Goal: Information Seeking & Learning: Learn about a topic

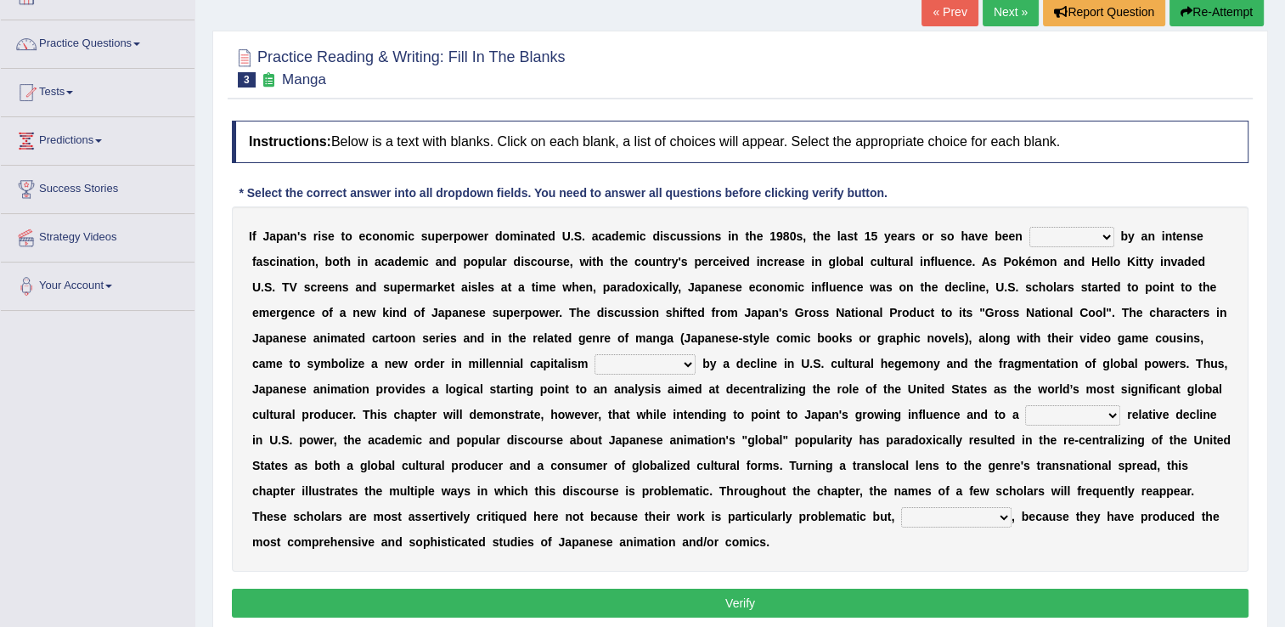
scroll to position [114, 0]
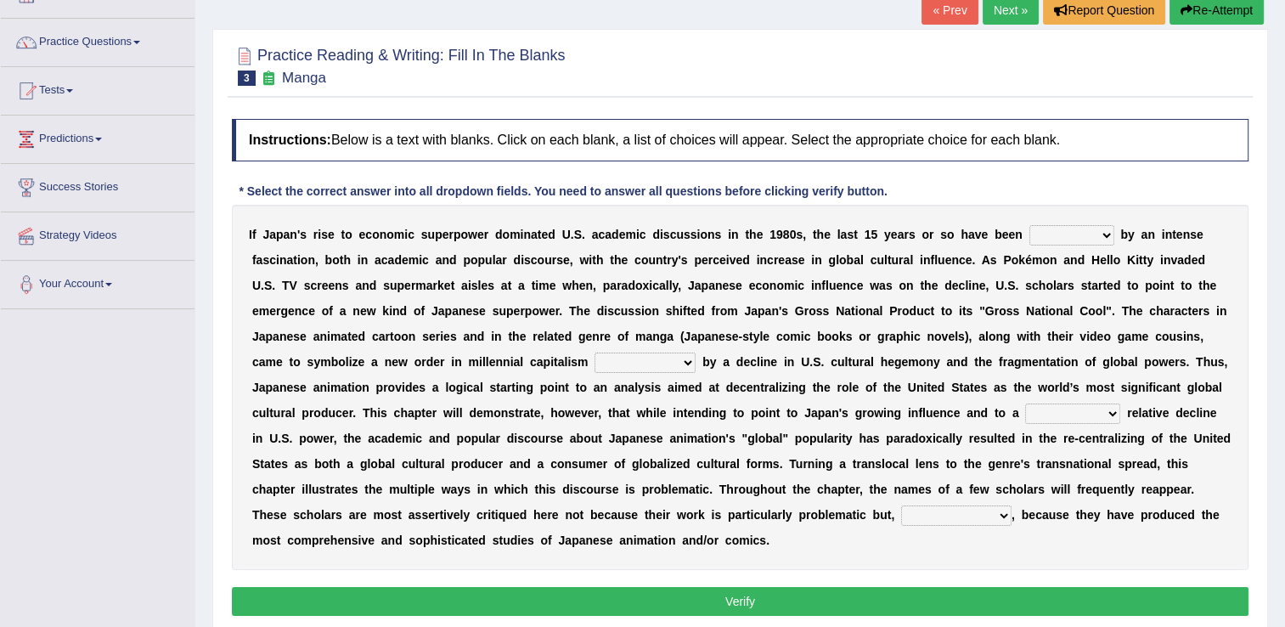
click at [1060, 234] on select "marked dedicated made inspired" at bounding box center [1071, 235] width 85 height 20
click at [594, 362] on select "pocessed characterized opposed tangled" at bounding box center [644, 362] width 101 height 20
click at [1060, 236] on select "marked dedicated made inspired" at bounding box center [1071, 235] width 85 height 20
select select "inspired"
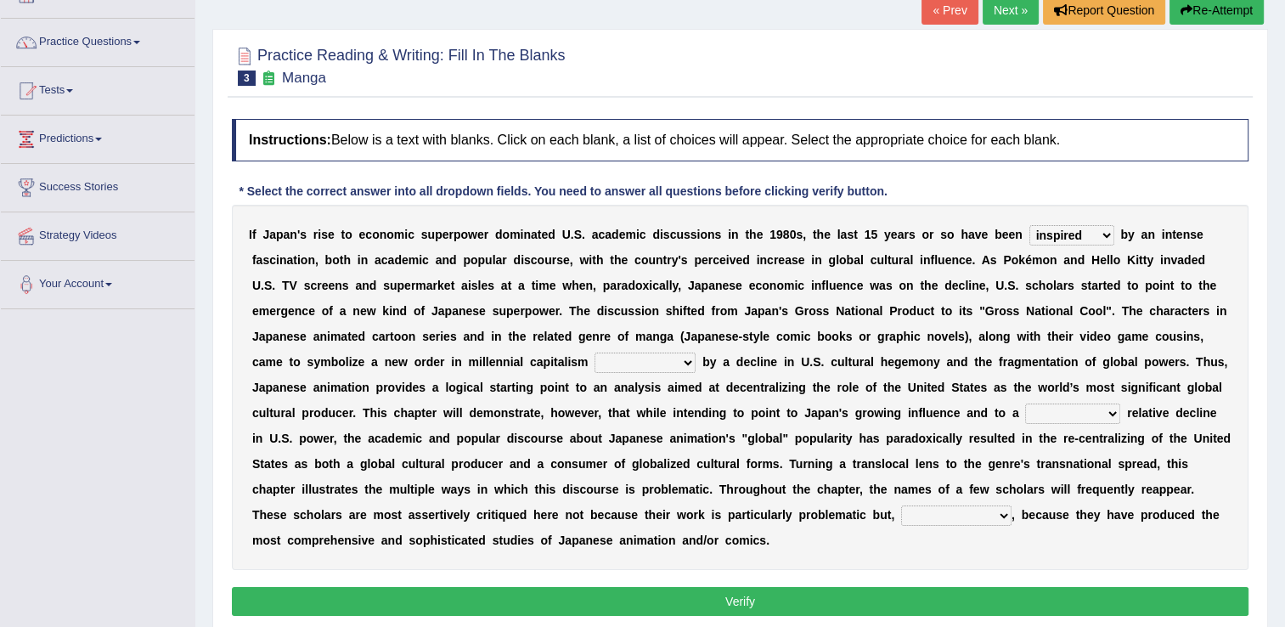
click at [1029, 225] on select "marked dedicated made inspired" at bounding box center [1071, 235] width 85 height 20
click at [594, 363] on select "pocessed characterized opposed tangled" at bounding box center [644, 362] width 101 height 20
select select "pocessed"
click at [594, 352] on select "pocessed characterized opposed tangled" at bounding box center [644, 362] width 101 height 20
click at [1025, 414] on select "concomitant discrete proportional legitimate" at bounding box center [1072, 413] width 95 height 20
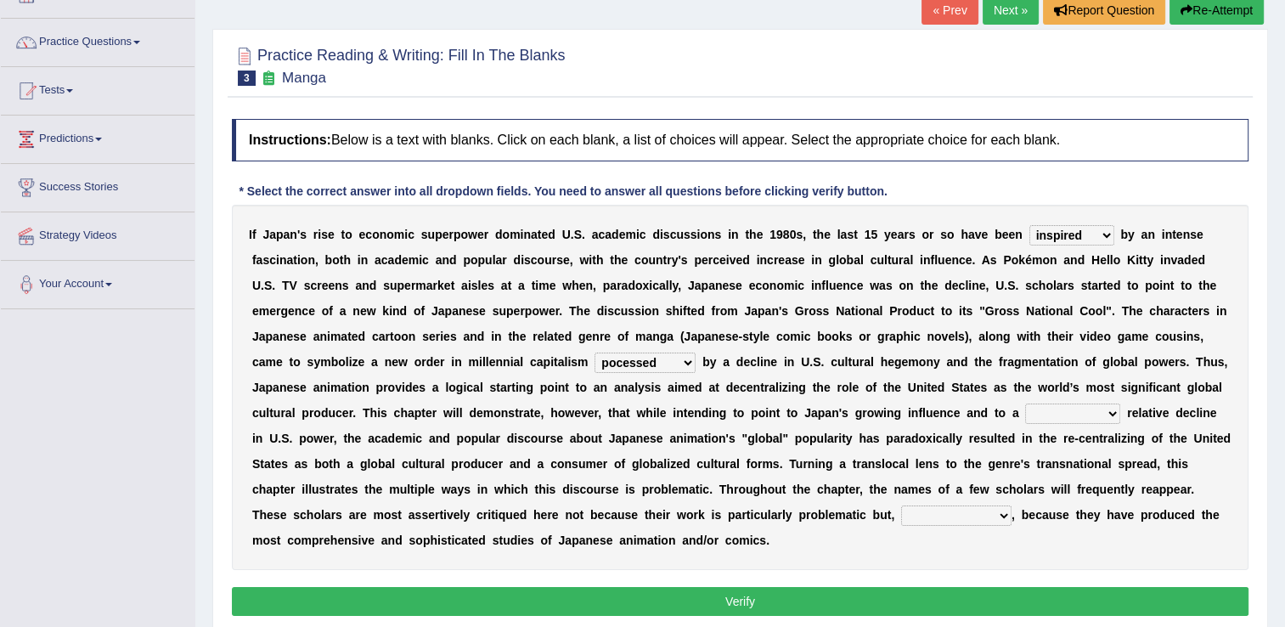
select select "proportional"
click at [1025, 403] on select "concomitant discrete proportional legitimate" at bounding box center [1072, 413] width 95 height 20
click at [901, 514] on select "however on the contrary in addition on the whole" at bounding box center [956, 515] width 110 height 20
select select "in addition"
click at [901, 505] on select "however on the contrary in addition on the whole" at bounding box center [956, 515] width 110 height 20
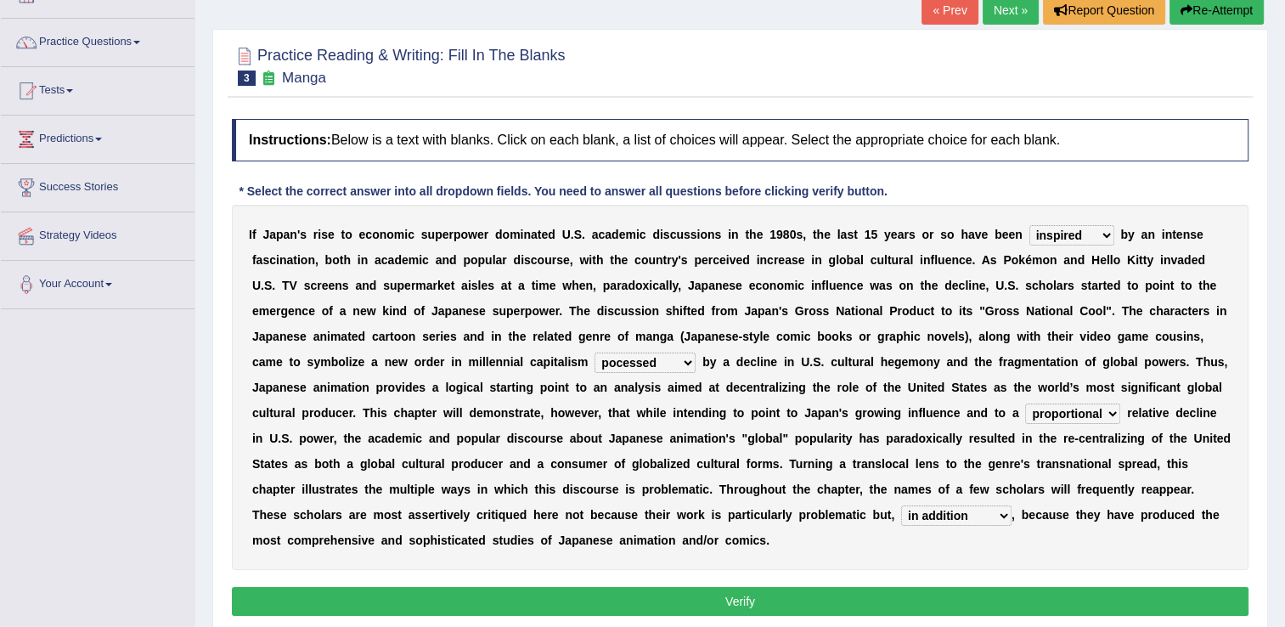
click at [729, 587] on button "Verify" at bounding box center [740, 601] width 1017 height 29
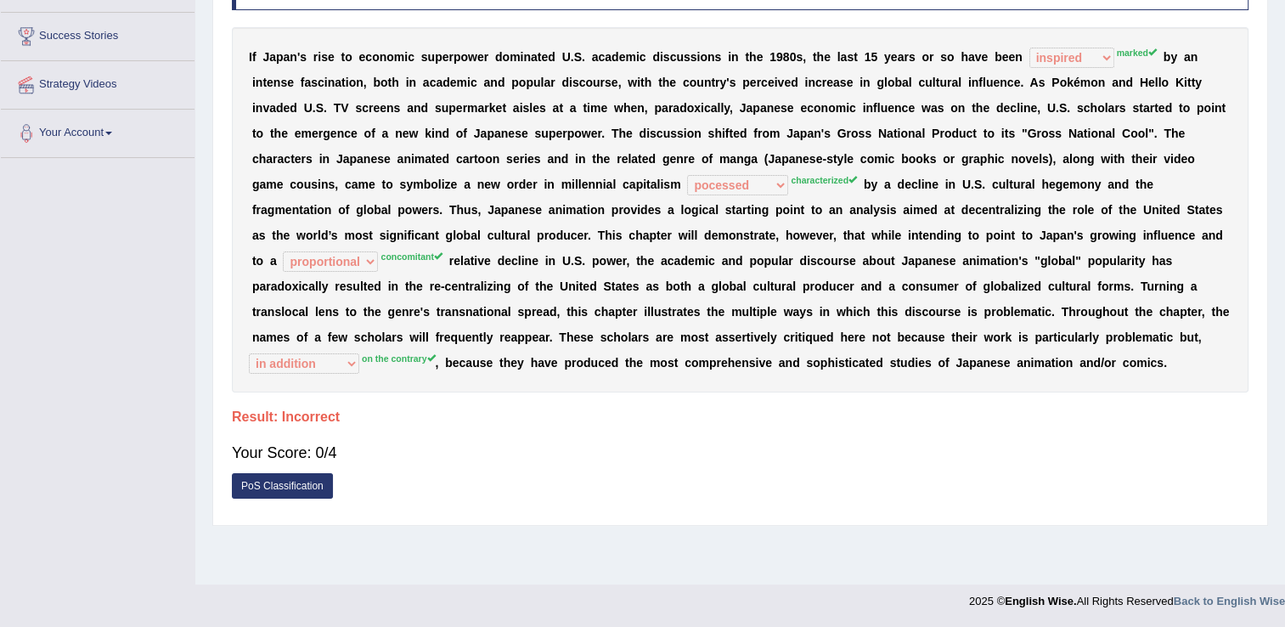
scroll to position [0, 0]
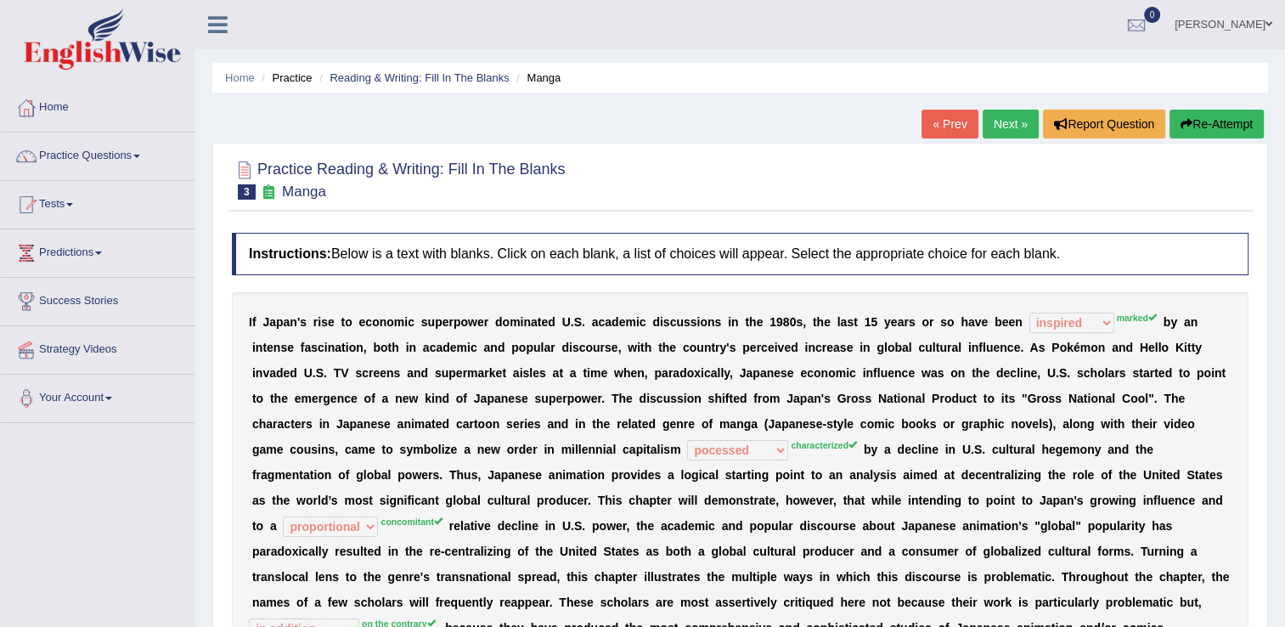
click at [1002, 121] on link "Next »" at bounding box center [1011, 124] width 56 height 29
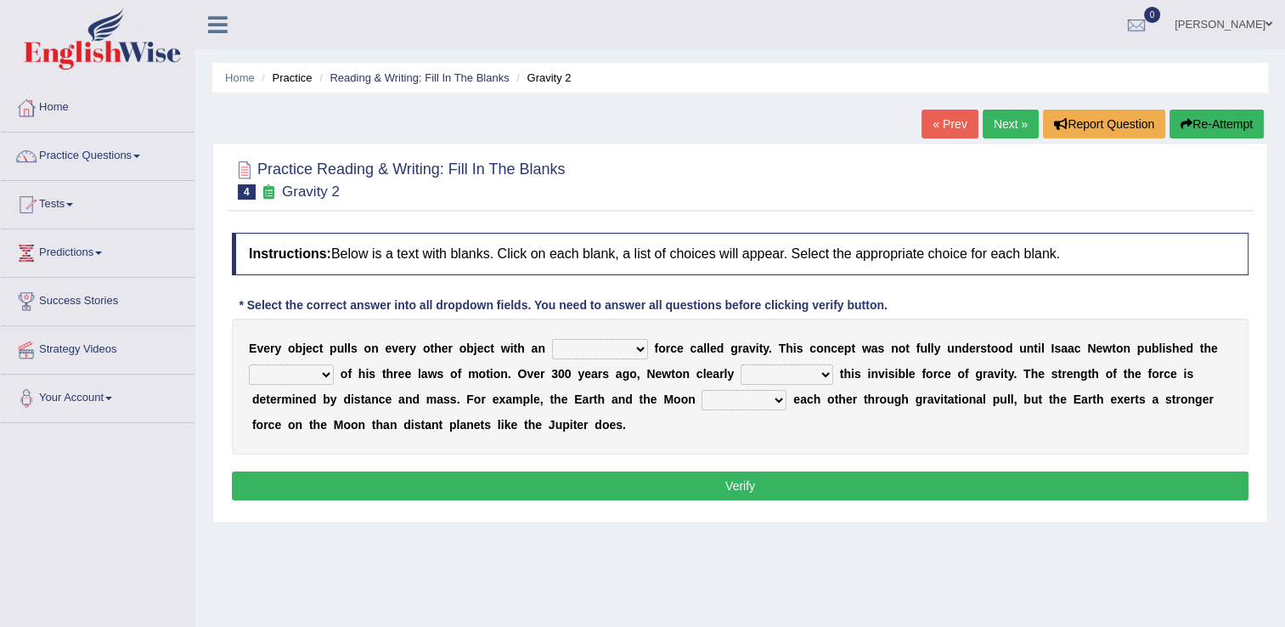
click at [617, 348] on select "invisible unknown unbelievable inconsistent" at bounding box center [600, 349] width 96 height 20
select select "invisible"
click at [552, 339] on select "invisible unknown unbelievable inconsistent" at bounding box center [600, 349] width 96 height 20
click at [329, 373] on select "concept theory method argument" at bounding box center [291, 374] width 85 height 20
select select "theory"
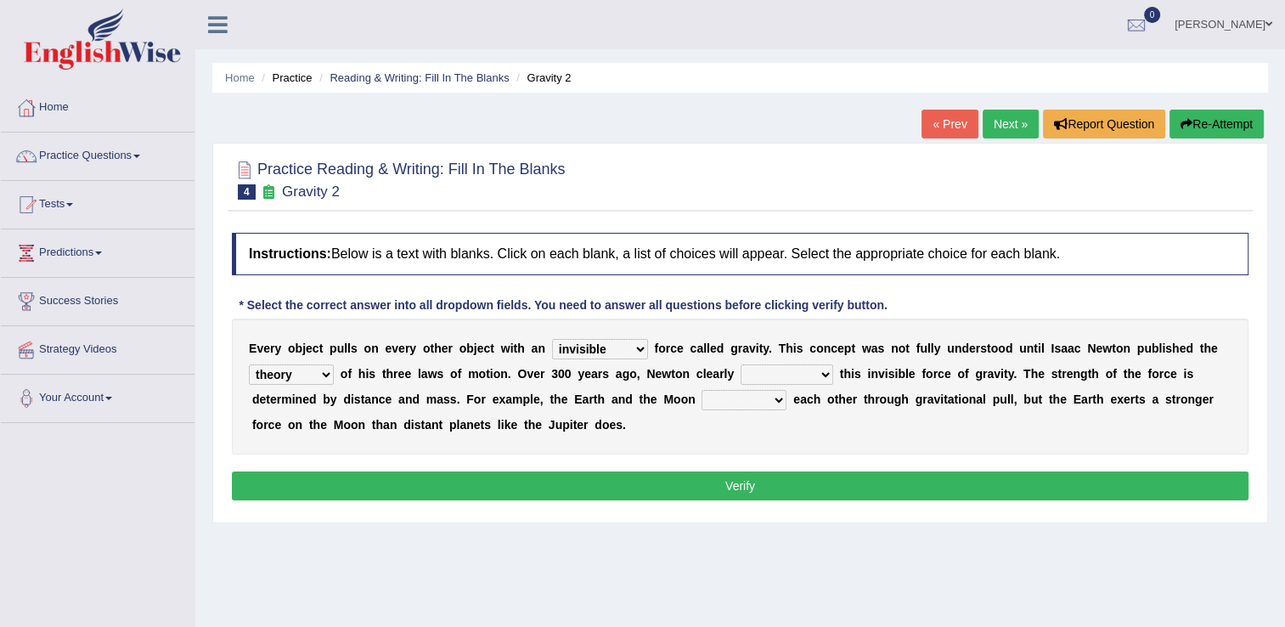
click at [249, 364] on select "concept theory method argument" at bounding box center [291, 374] width 85 height 20
click at [797, 372] on select "explained undermined overturned realized" at bounding box center [787, 374] width 93 height 20
select select "explained"
click at [741, 364] on select "explained undermined overturned realized" at bounding box center [787, 374] width 93 height 20
click at [701, 397] on select "affect spin evade span" at bounding box center [743, 400] width 85 height 20
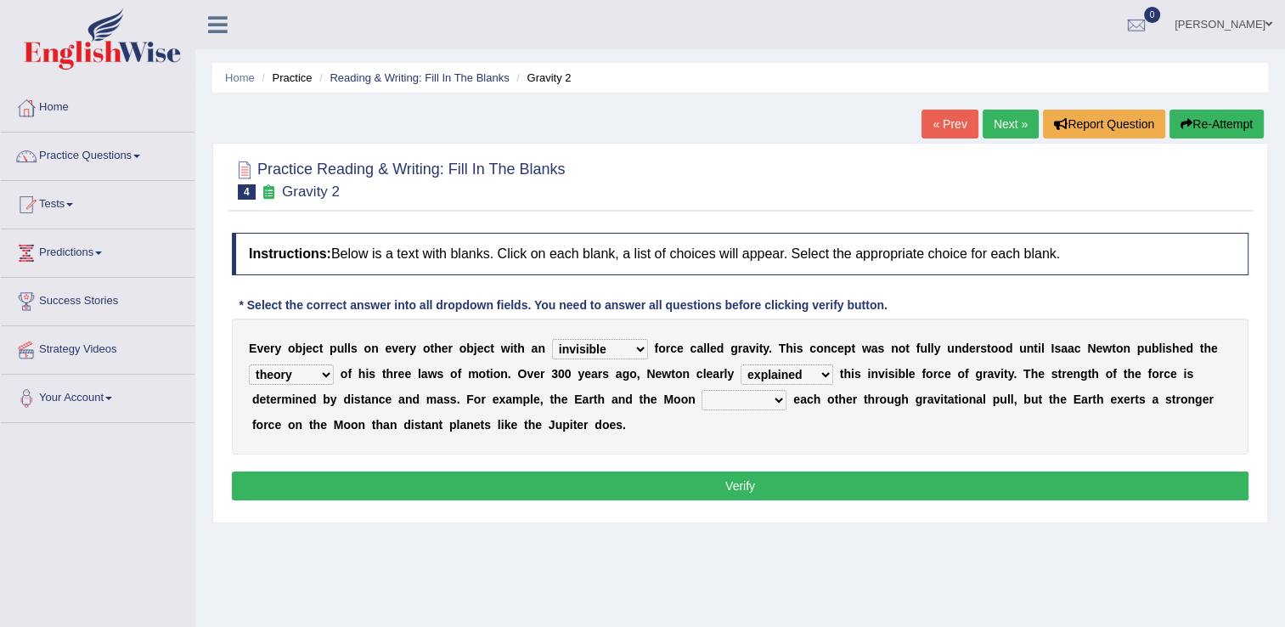
select select "affect"
click at [701, 390] on select "affect spin evade span" at bounding box center [743, 400] width 85 height 20
click at [692, 492] on button "Verify" at bounding box center [740, 485] width 1017 height 29
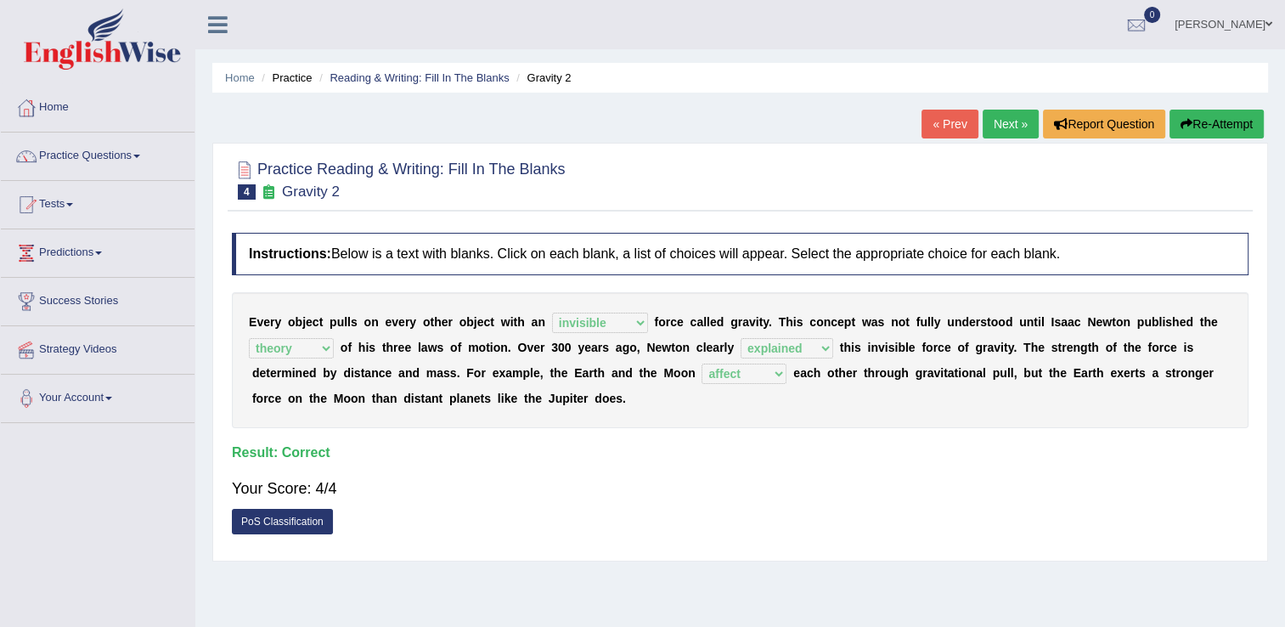
click at [1000, 121] on link "Next »" at bounding box center [1011, 124] width 56 height 29
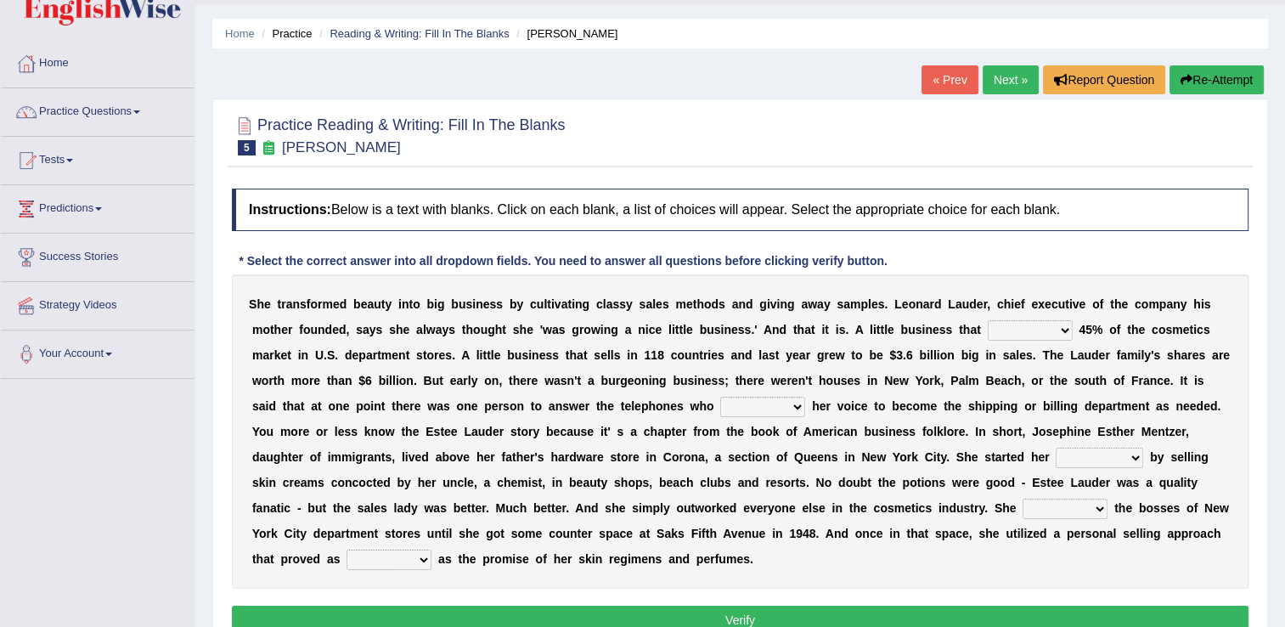
scroll to position [47, 0]
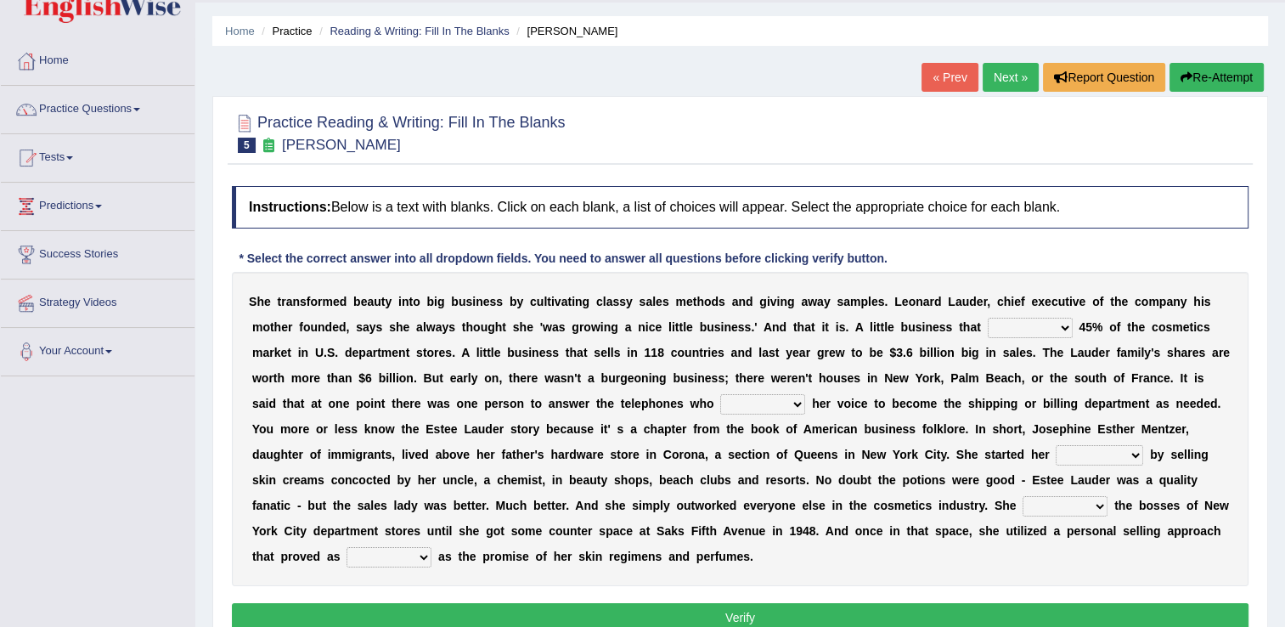
click at [988, 326] on select "has controls makes maintains" at bounding box center [1030, 328] width 85 height 20
select select "controls"
click at [988, 318] on select "has controls makes maintains" at bounding box center [1030, 328] width 85 height 20
click at [720, 408] on select "switched changed raised used" at bounding box center [762, 404] width 85 height 20
select select "switched"
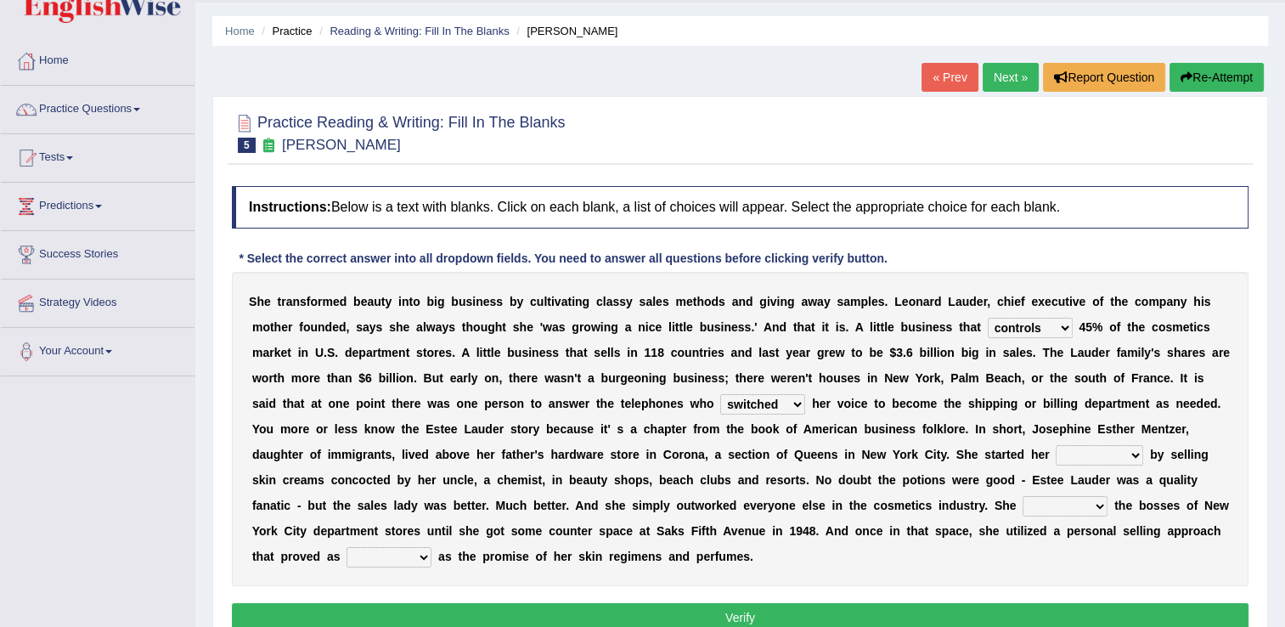
click at [720, 394] on select "switched changed raised used" at bounding box center [762, 404] width 85 height 20
click at [1056, 460] on select "job institute companion enterprise" at bounding box center [1099, 455] width 87 height 20
select select "enterprise"
click at [1056, 445] on select "job institute companion enterprise" at bounding box center [1099, 455] width 87 height 20
click at [1022, 502] on select "stated bridged stalked heaved" at bounding box center [1064, 506] width 85 height 20
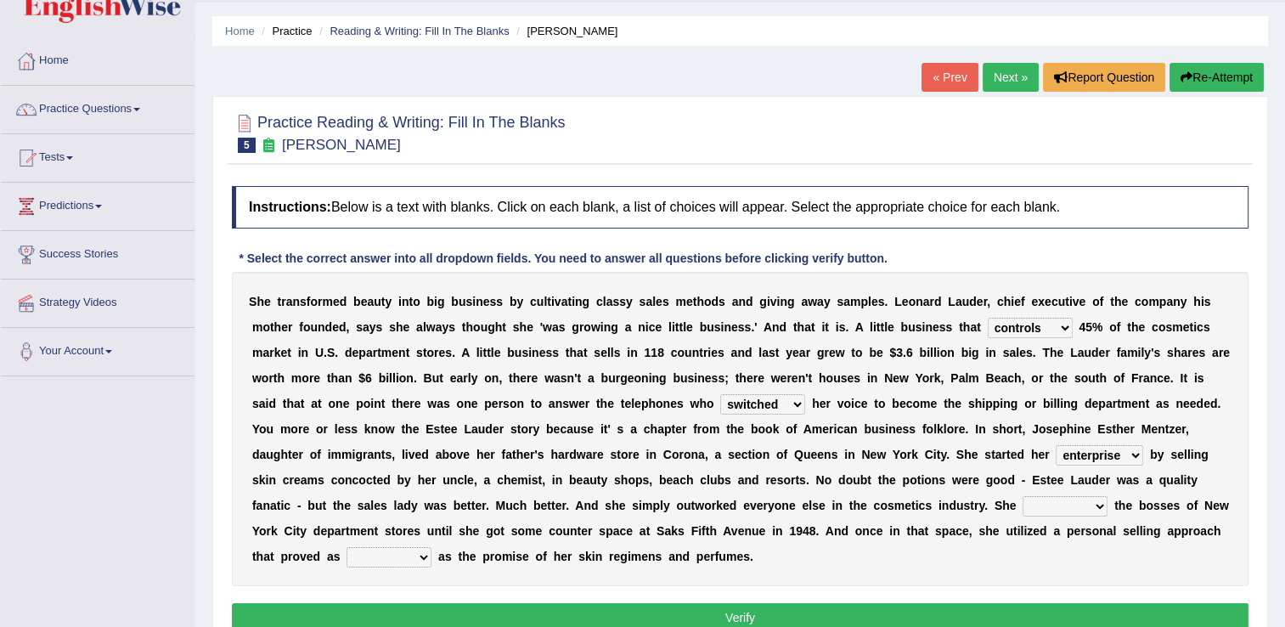
select select "stated"
click at [1022, 496] on select "stated bridged stalked heaved" at bounding box center [1064, 506] width 85 height 20
click at [431, 547] on select "potent ruthless potential expensive" at bounding box center [388, 557] width 85 height 20
select select "potent"
click at [431, 547] on select "potent ruthless potential expensive" at bounding box center [388, 557] width 85 height 20
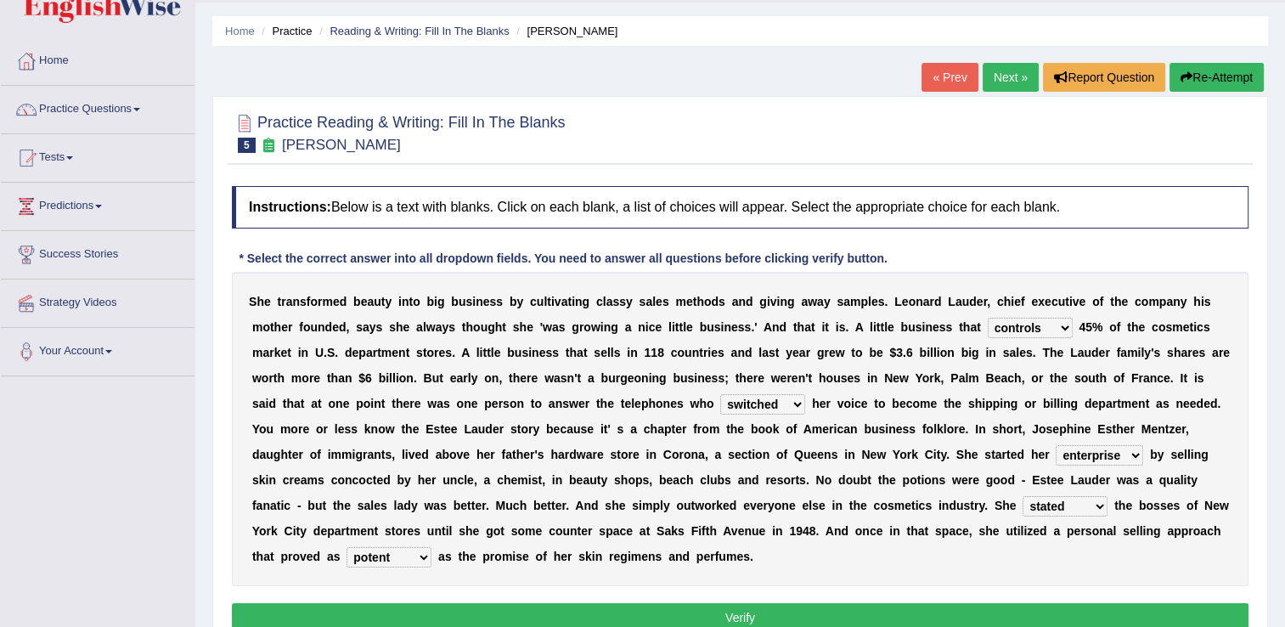
click at [777, 603] on button "Verify" at bounding box center [740, 617] width 1017 height 29
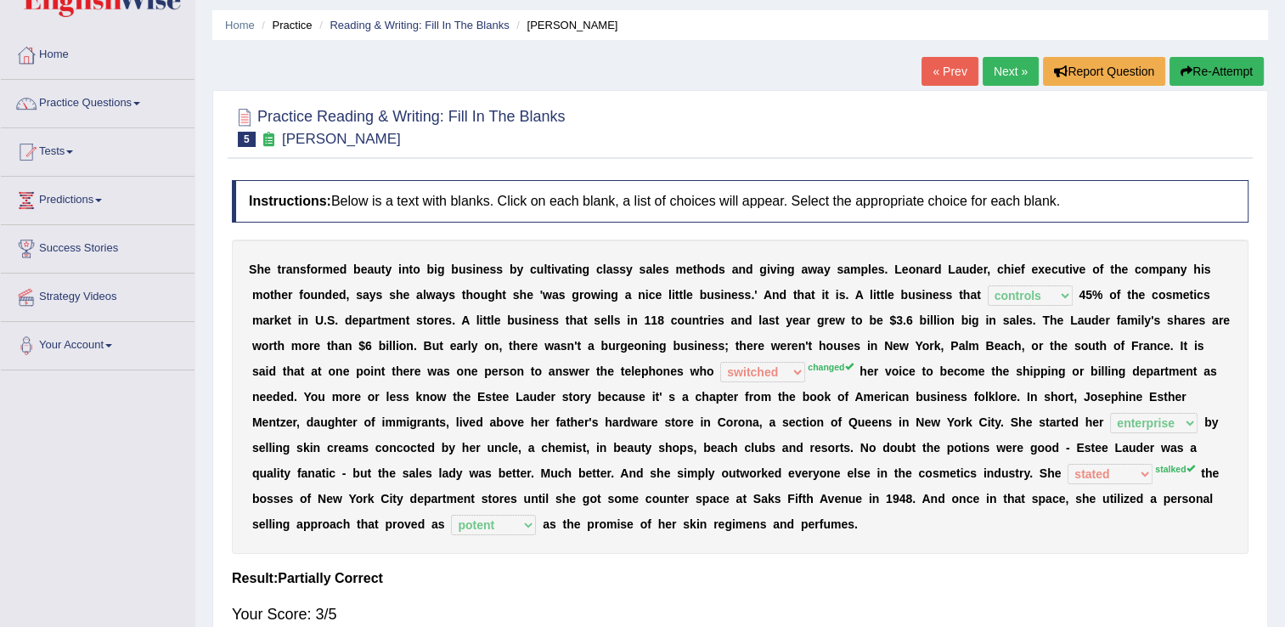
scroll to position [0, 0]
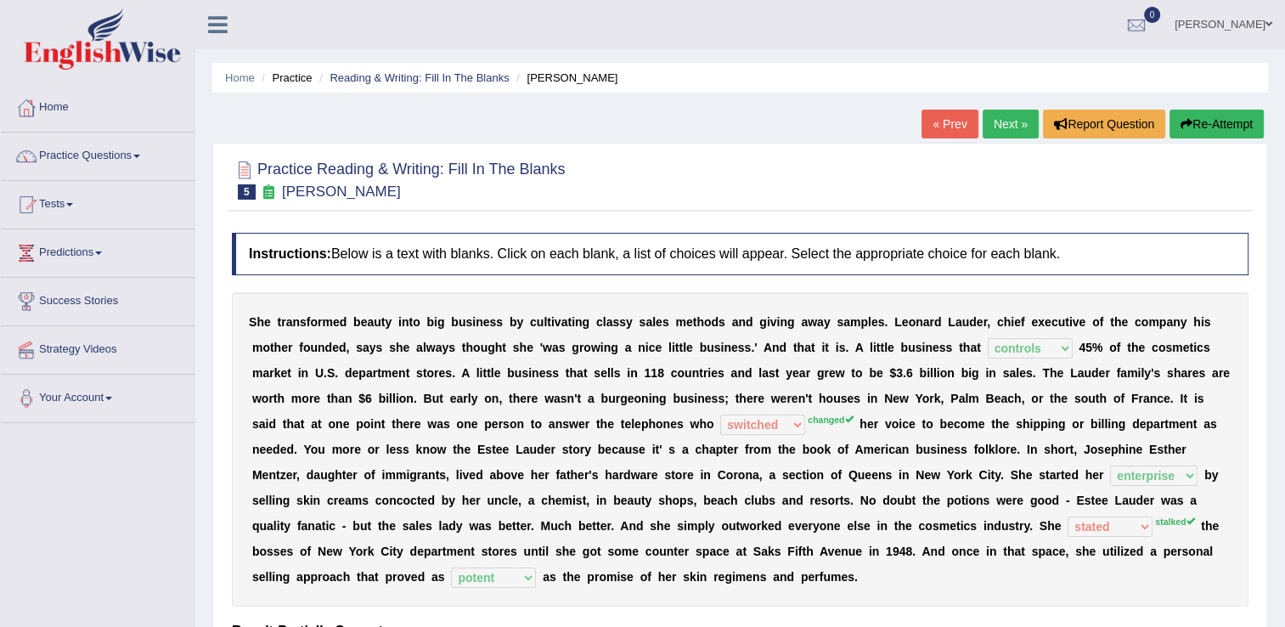
click at [1006, 131] on link "Next »" at bounding box center [1011, 124] width 56 height 29
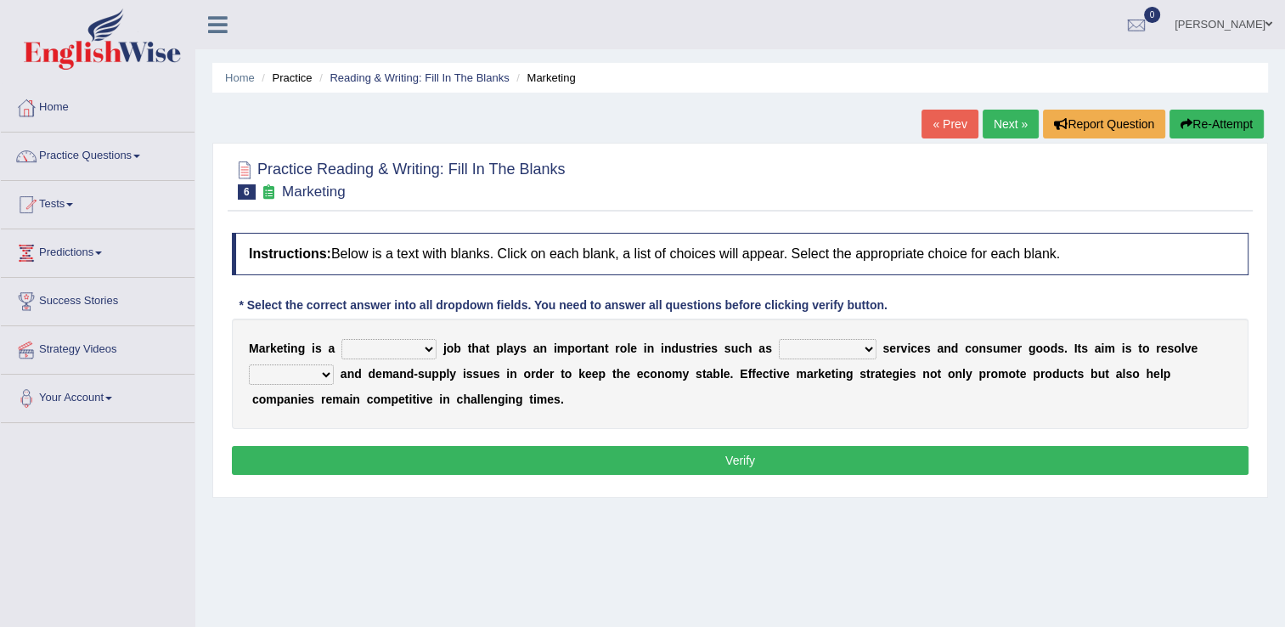
click at [417, 349] on select "professional flexible parochial descriptive" at bounding box center [388, 349] width 95 height 20
select select "professional"
click at [341, 339] on select "professional flexible parochial descriptive" at bounding box center [388, 349] width 95 height 20
click at [829, 350] on select "civil financial conventional foremost" at bounding box center [828, 349] width 98 height 20
select select "financial"
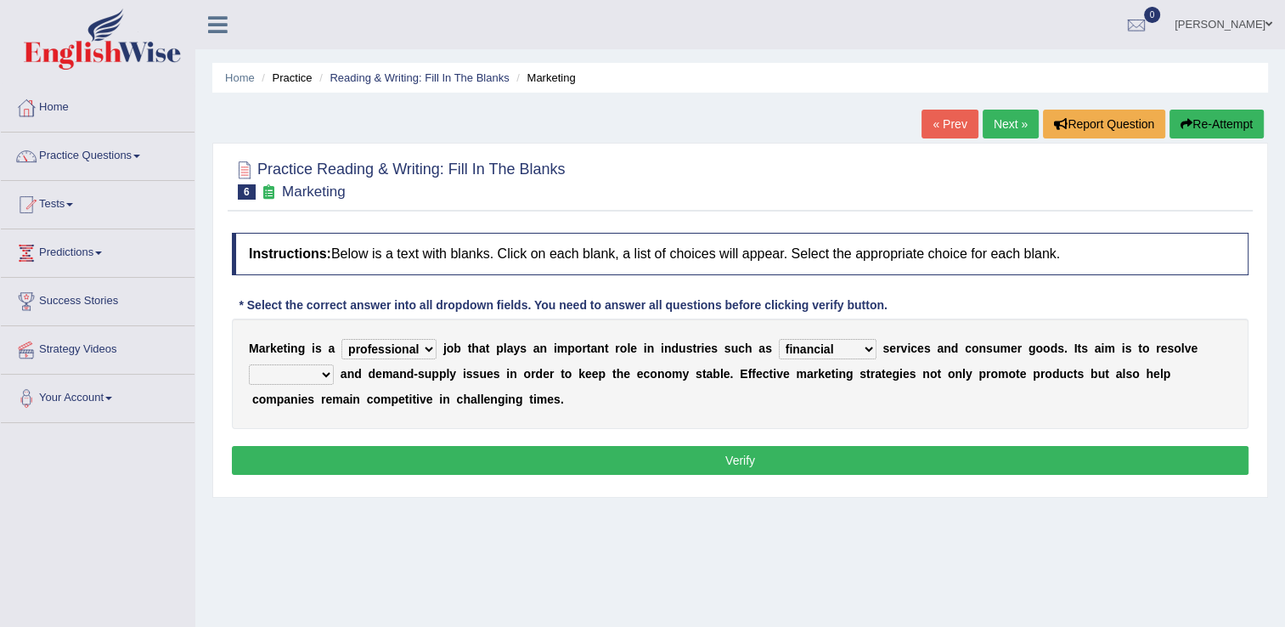
click at [779, 339] on select "civil financial conventional foremost" at bounding box center [828, 349] width 98 height 20
click at [334, 364] on select "imbalance excess symmetry budget" at bounding box center [291, 374] width 85 height 20
select select "imbalance"
click at [334, 364] on select "imbalance excess symmetry budget" at bounding box center [291, 374] width 85 height 20
click at [893, 456] on button "Verify" at bounding box center [740, 460] width 1017 height 29
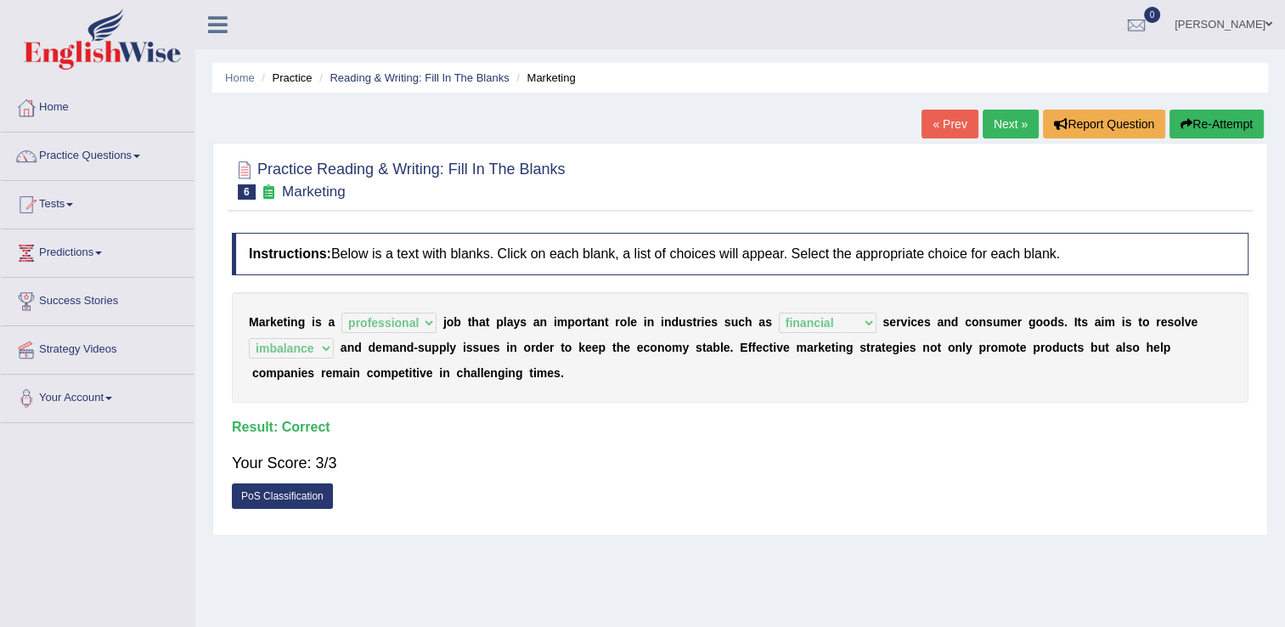
click at [1000, 124] on link "Next »" at bounding box center [1011, 124] width 56 height 29
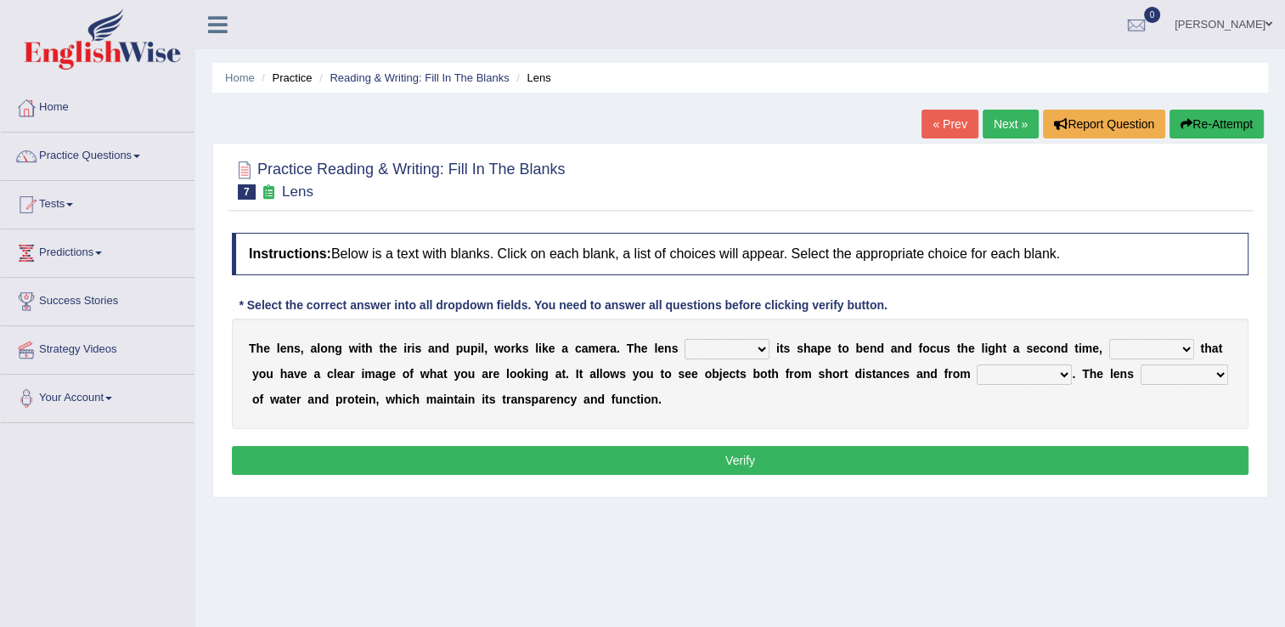
click at [731, 349] on select "adjusts shows selects presents" at bounding box center [726, 349] width 85 height 20
select select "adjusts"
click at [684, 339] on select "adjusts shows selects presents" at bounding box center [726, 349] width 85 height 20
click at [1137, 349] on select "ensures to ensure ensure ensured" at bounding box center [1151, 349] width 85 height 20
select select "to ensure"
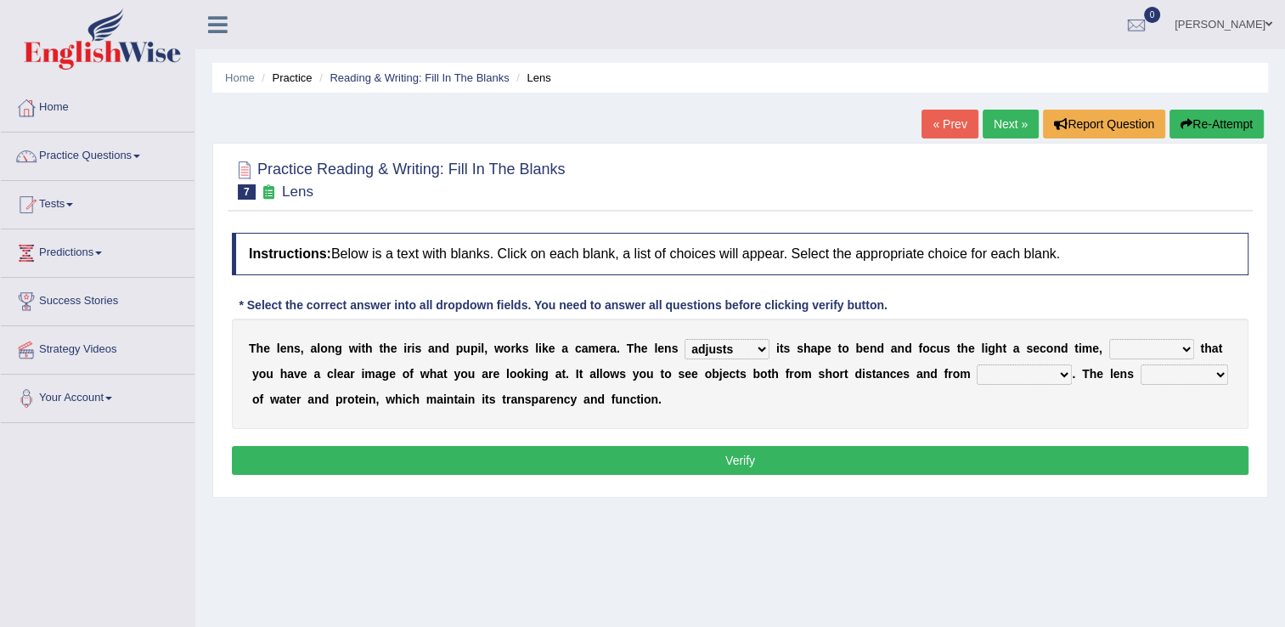
click at [1109, 339] on select "ensures to ensure ensure ensured" at bounding box center [1151, 349] width 85 height 20
click at [977, 375] on select "far away in between further apart all along" at bounding box center [1024, 374] width 95 height 20
select select "far away"
click at [977, 364] on select "far away in between further apart all along" at bounding box center [1024, 374] width 95 height 20
click at [1141, 375] on select "constitutes comprises composes consists" at bounding box center [1184, 374] width 87 height 20
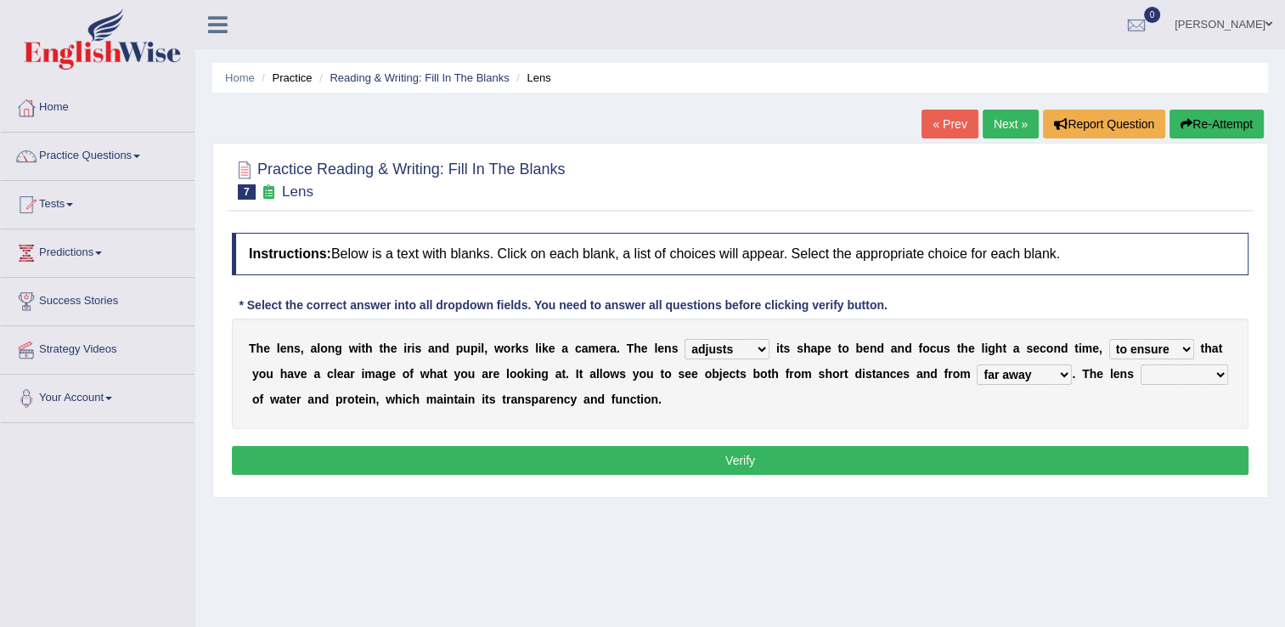
select select "constitutes"
click at [1141, 364] on select "constitutes comprises composes consists" at bounding box center [1184, 374] width 87 height 20
click at [966, 464] on button "Verify" at bounding box center [740, 460] width 1017 height 29
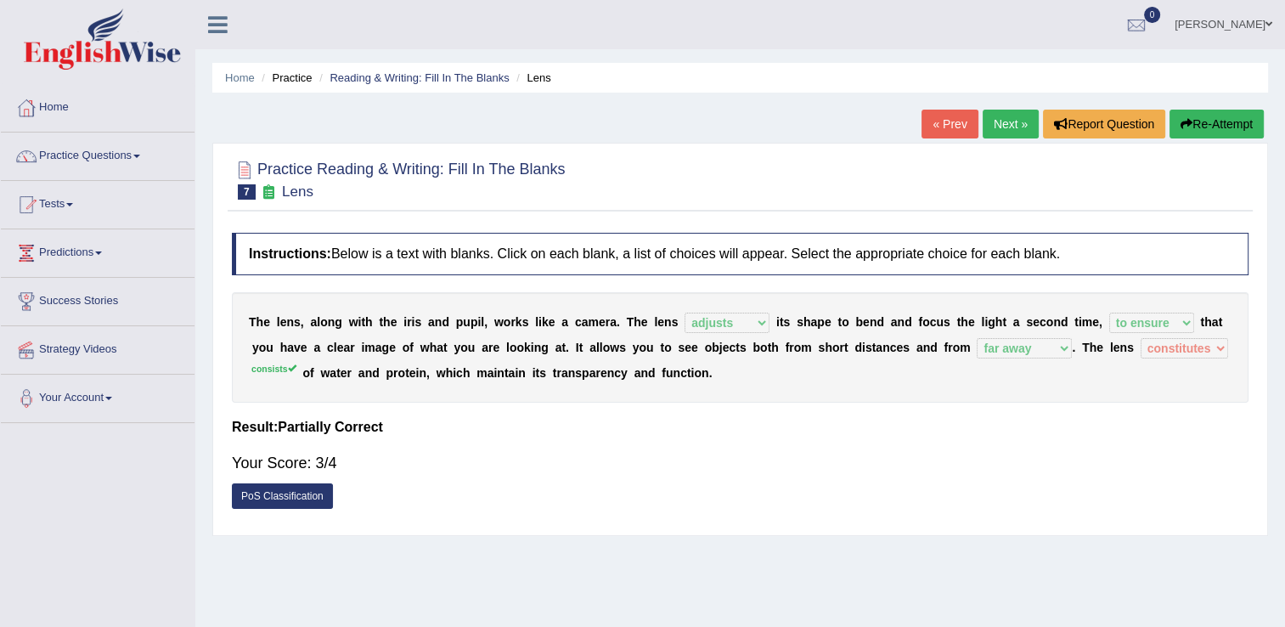
click at [1014, 124] on link "Next »" at bounding box center [1011, 124] width 56 height 29
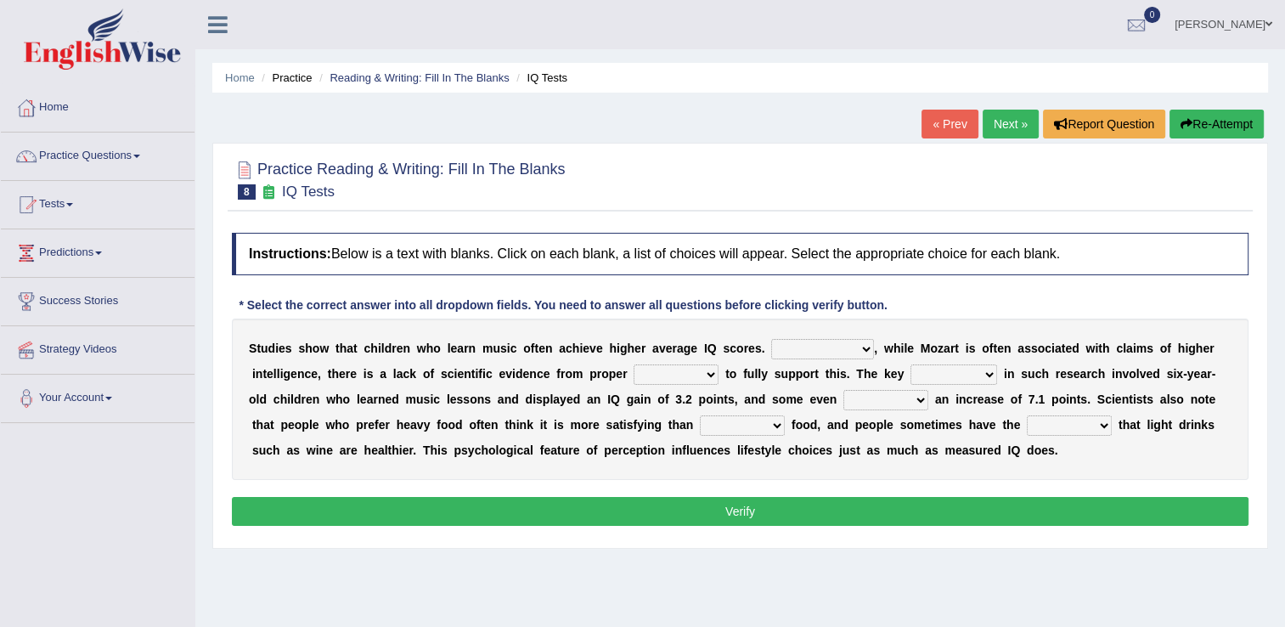
click at [828, 352] on select "However Therefore Consequently While" at bounding box center [822, 349] width 103 height 20
select select "However"
click at [771, 339] on select "However Therefore Consequently While" at bounding box center [822, 349] width 103 height 20
click at [634, 375] on select "test tests testing tested" at bounding box center [676, 374] width 85 height 20
select select "testing"
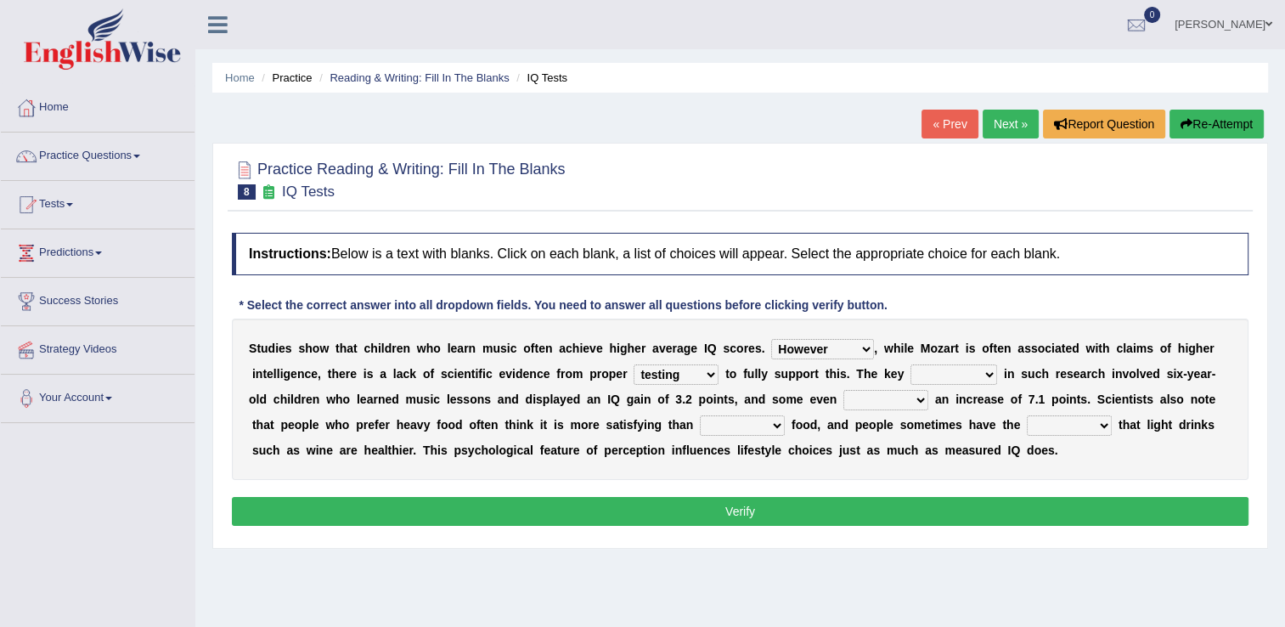
click at [634, 364] on select "test tests testing tested" at bounding box center [676, 374] width 85 height 20
click at [910, 374] on select "process goal implication odd" at bounding box center [953, 374] width 87 height 20
select select "implication"
click at [910, 364] on select "process goal implication odd" at bounding box center [953, 374] width 87 height 20
click at [843, 397] on select "exhibited taught learned threatened" at bounding box center [885, 400] width 85 height 20
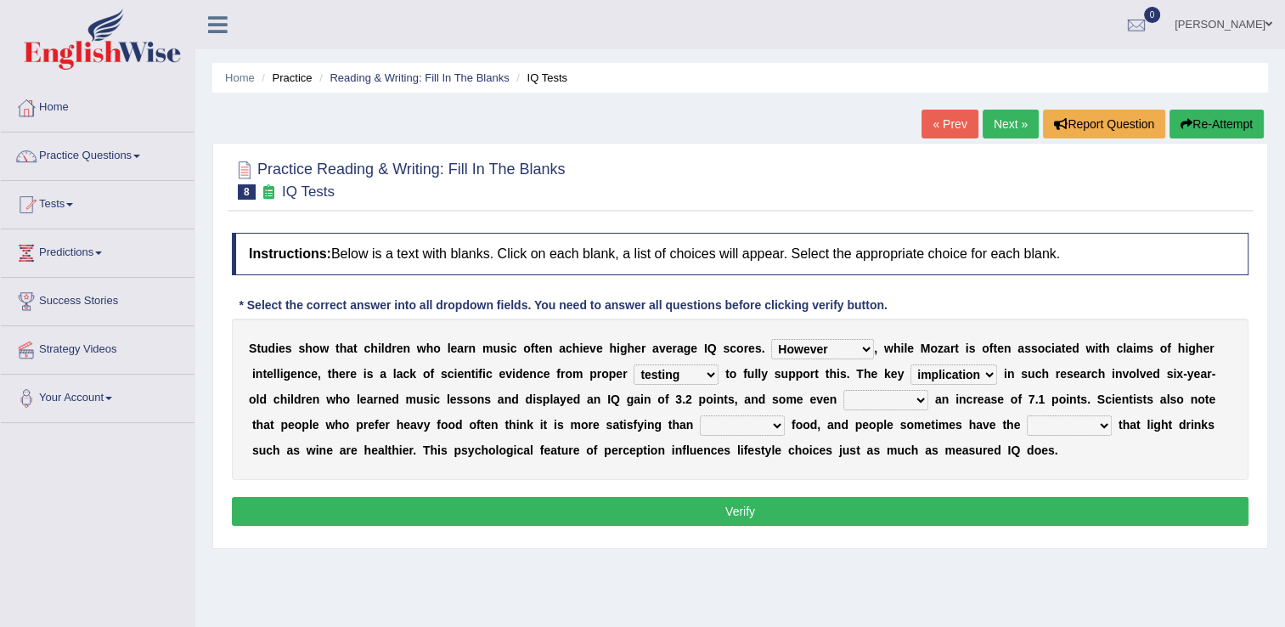
select select "exhibited"
click at [843, 390] on select "exhibited taught learned threatened" at bounding box center [885, 400] width 85 height 20
click at [700, 425] on select "choosy lighter cushiony spooky" at bounding box center [742, 425] width 85 height 20
select select "lighter"
click at [700, 415] on select "choosy lighter cushiony spooky" at bounding box center [742, 425] width 85 height 20
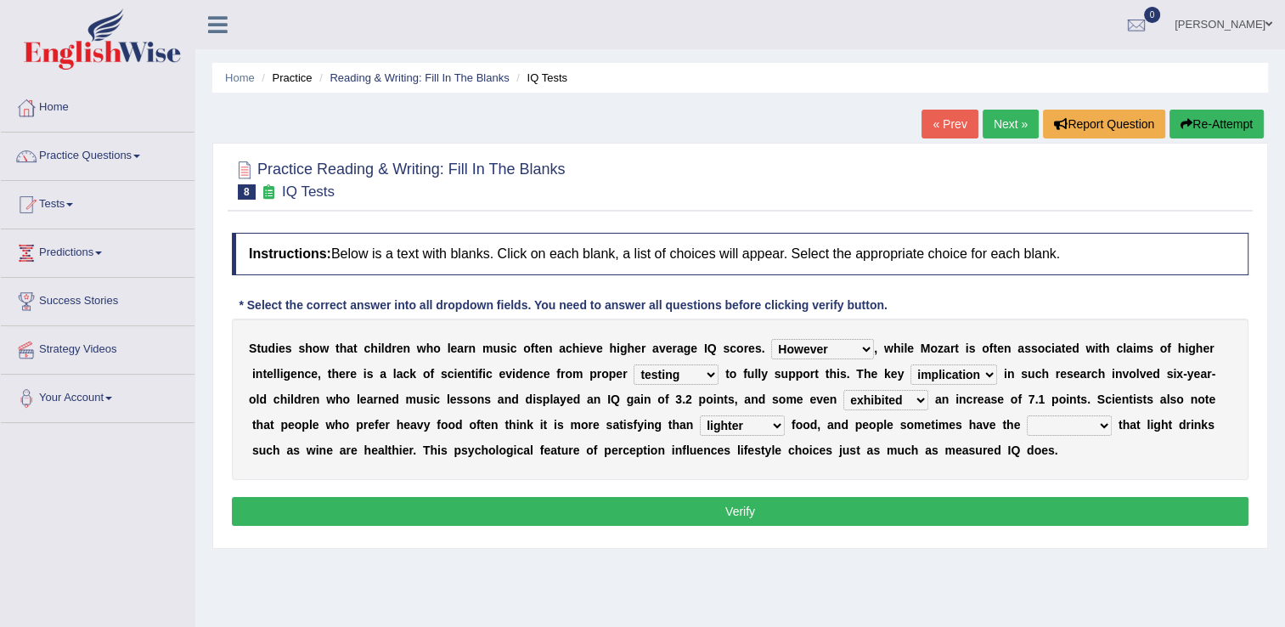
click at [1027, 425] on select "illusion sight anecdote intention" at bounding box center [1069, 425] width 85 height 20
select select "illusion"
click at [1027, 415] on select "illusion sight anecdote intention" at bounding box center [1069, 425] width 85 height 20
click at [821, 511] on button "Verify" at bounding box center [740, 511] width 1017 height 29
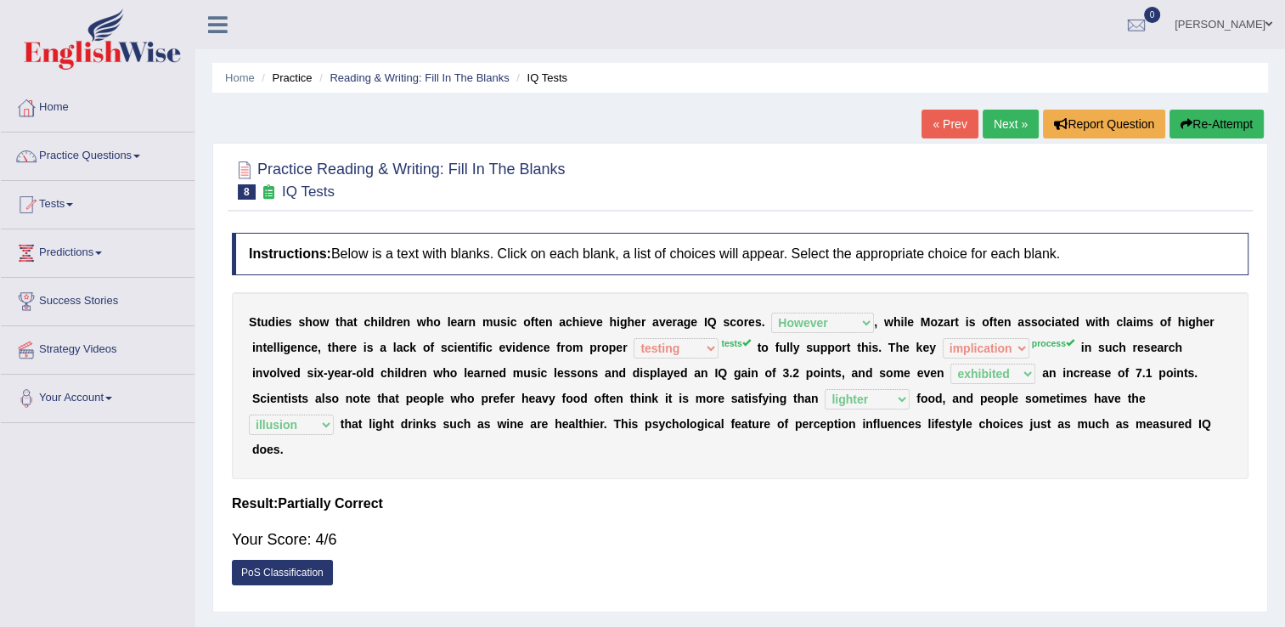
click at [1004, 126] on link "Next »" at bounding box center [1011, 124] width 56 height 29
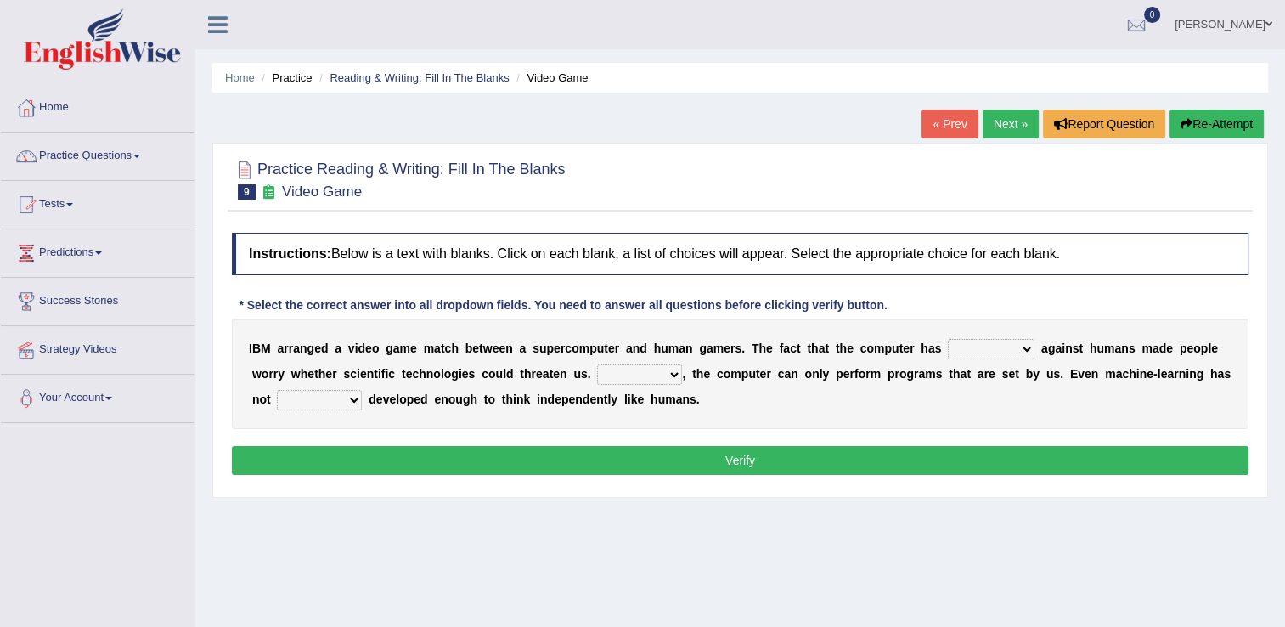
click at [982, 347] on select "competed fought acted challenged" at bounding box center [991, 349] width 87 height 20
click at [983, 346] on select "competed fought acted challenged" at bounding box center [991, 349] width 87 height 20
select select "competed"
click at [948, 339] on select "competed fought acted challenged" at bounding box center [991, 349] width 87 height 20
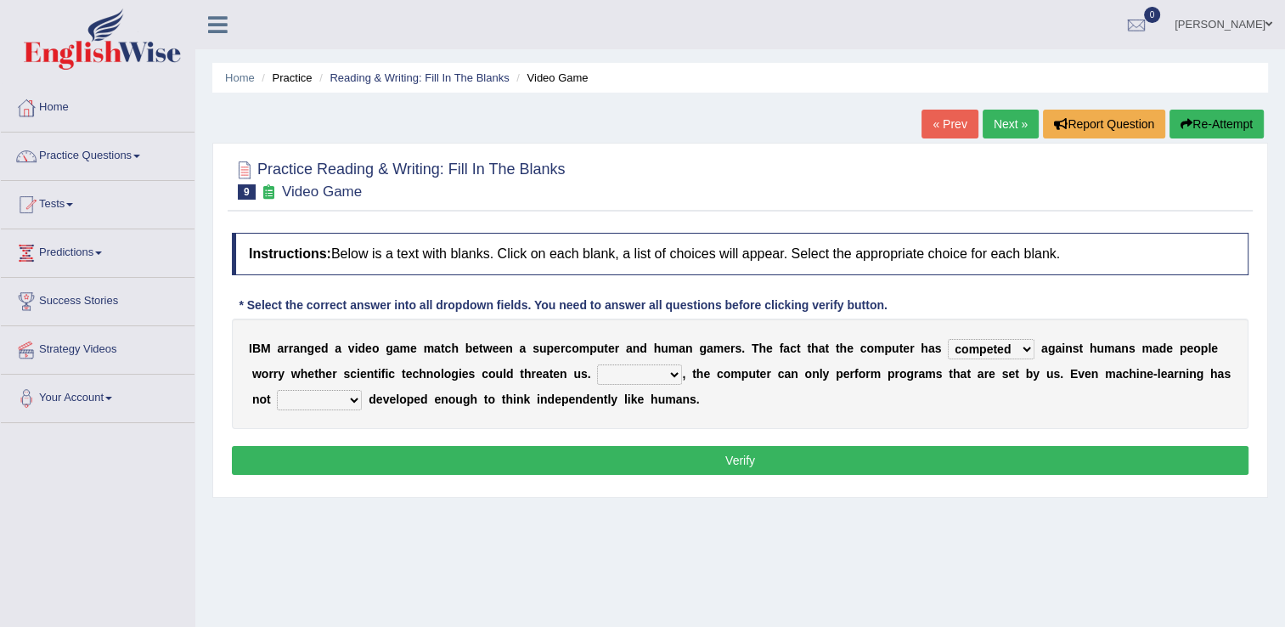
click at [620, 373] on select "Moreover However Thus So" at bounding box center [639, 374] width 85 height 20
select select "However"
click at [597, 364] on select "Moreover However Thus So" at bounding box center [639, 374] width 85 height 20
click at [330, 398] on select "yet still only just" at bounding box center [319, 400] width 85 height 20
select select "yet"
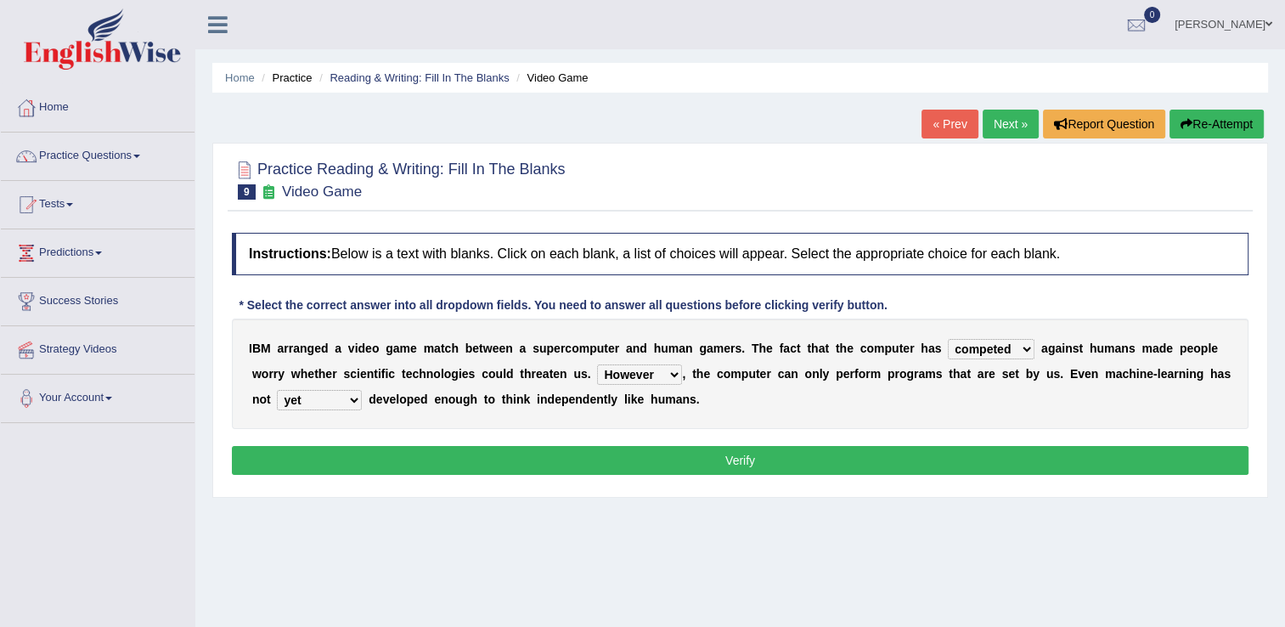
click at [277, 390] on select "yet still only just" at bounding box center [319, 400] width 85 height 20
click at [450, 464] on button "Verify" at bounding box center [740, 460] width 1017 height 29
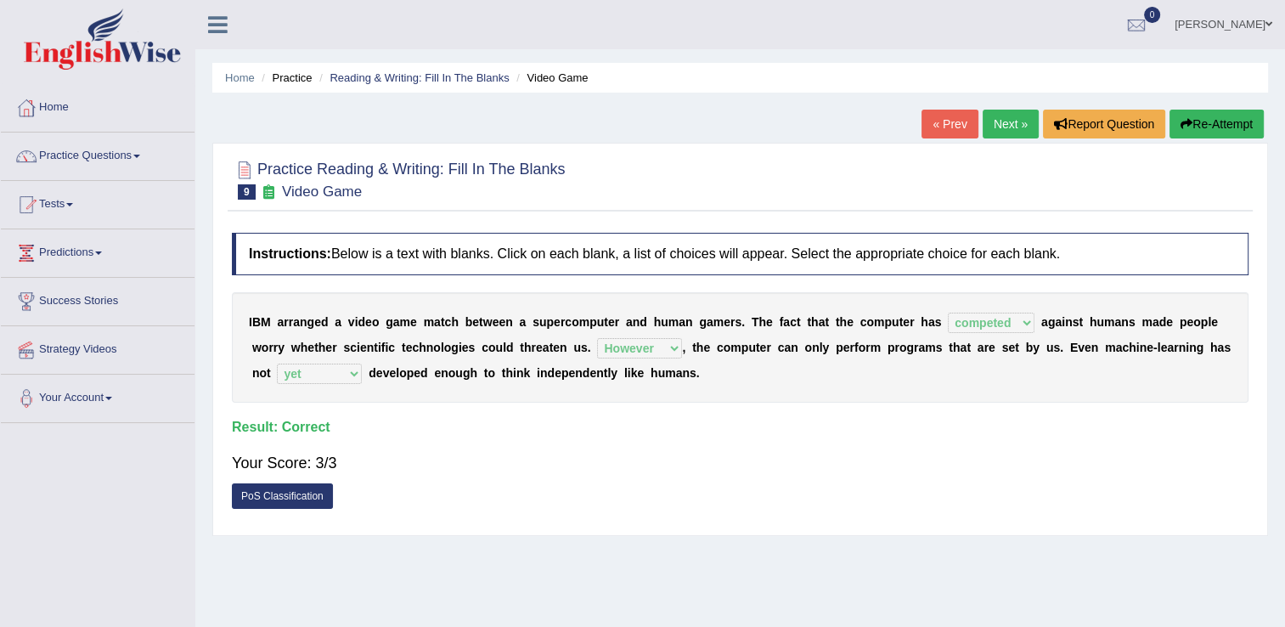
click at [1006, 129] on link "Next »" at bounding box center [1011, 124] width 56 height 29
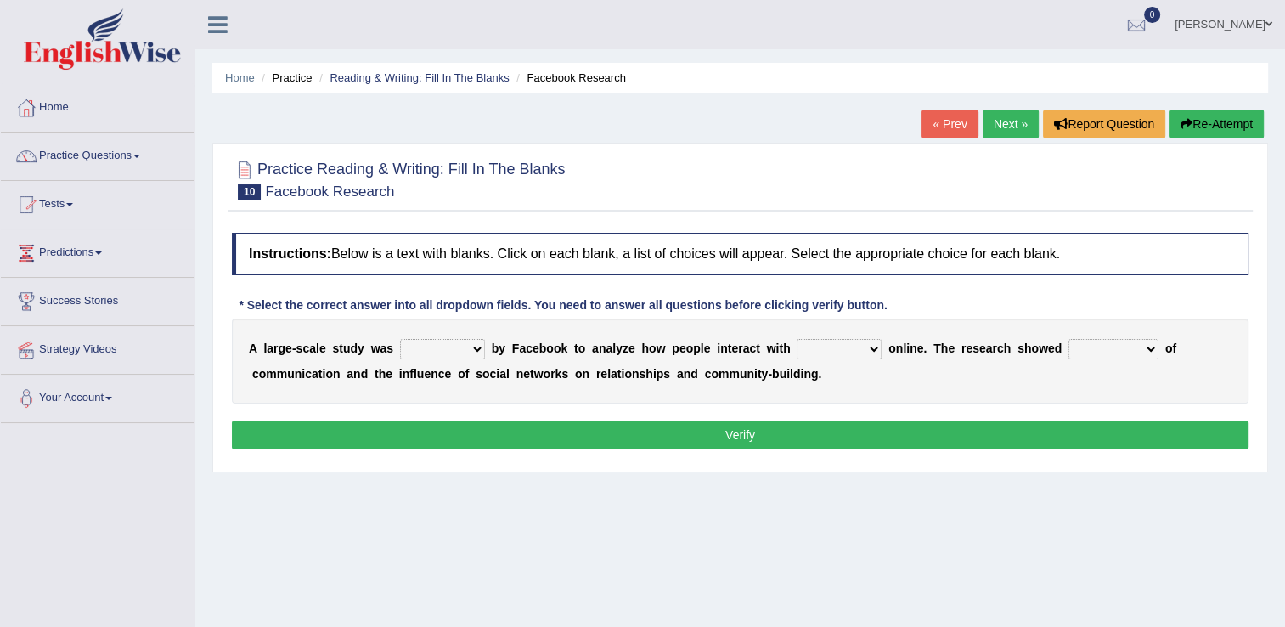
click at [471, 346] on select "surveyed had asked made" at bounding box center [442, 349] width 85 height 20
select select "surveyed"
click at [400, 339] on select "surveyed had asked made" at bounding box center [442, 349] width 85 height 20
click at [844, 346] on select "together all each other another" at bounding box center [839, 349] width 85 height 20
select select "each other"
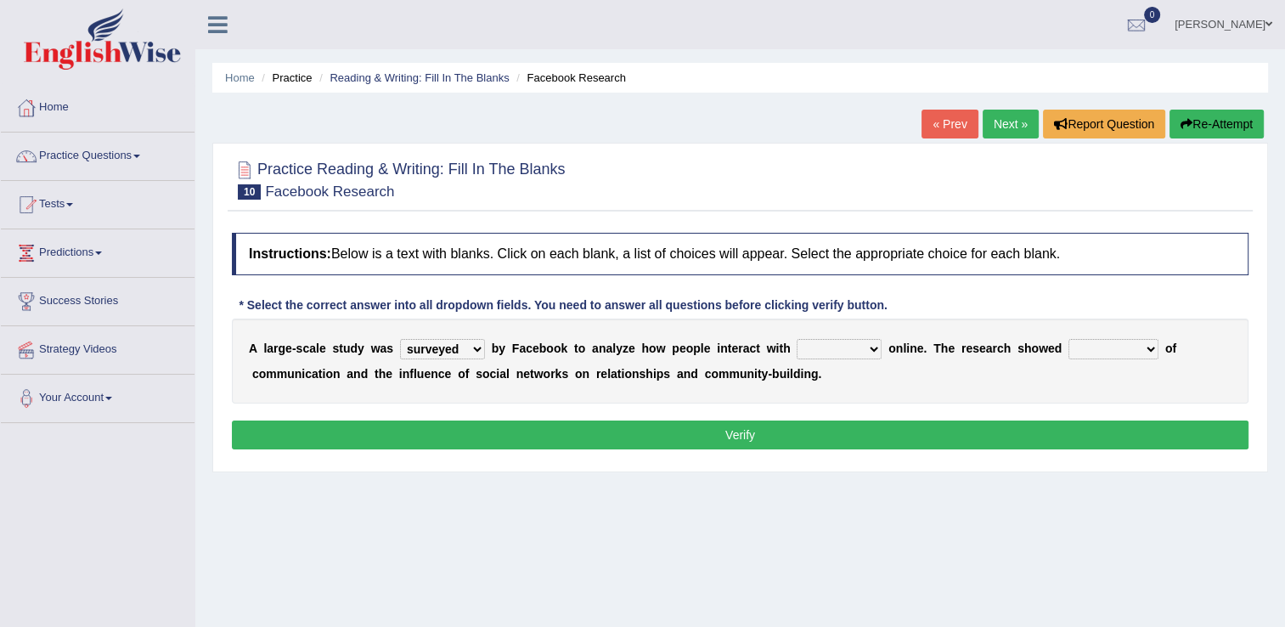
click at [797, 339] on select "together all each other another" at bounding box center [839, 349] width 85 height 20
click at [1104, 351] on select "advantages standards fellowships patterns" at bounding box center [1113, 349] width 90 height 20
select select "advantages"
click at [1068, 339] on select "advantages standards fellowships patterns" at bounding box center [1113, 349] width 90 height 20
click at [854, 424] on button "Verify" at bounding box center [740, 434] width 1017 height 29
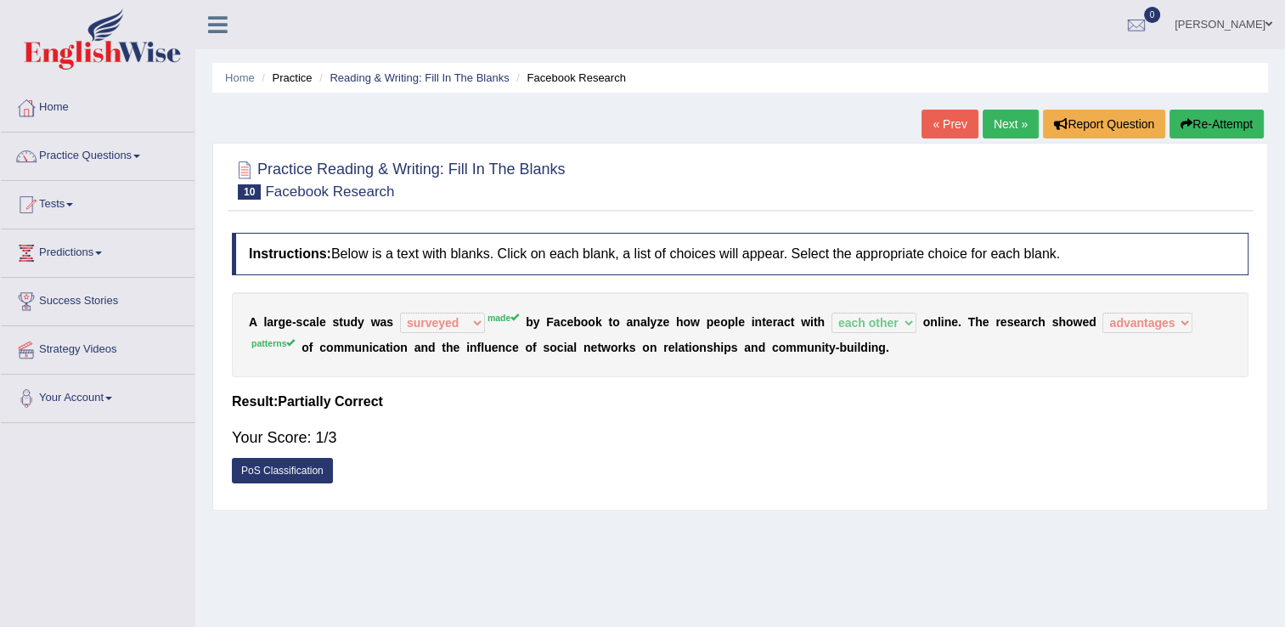
click at [82, 207] on link "Tests" at bounding box center [98, 202] width 194 height 42
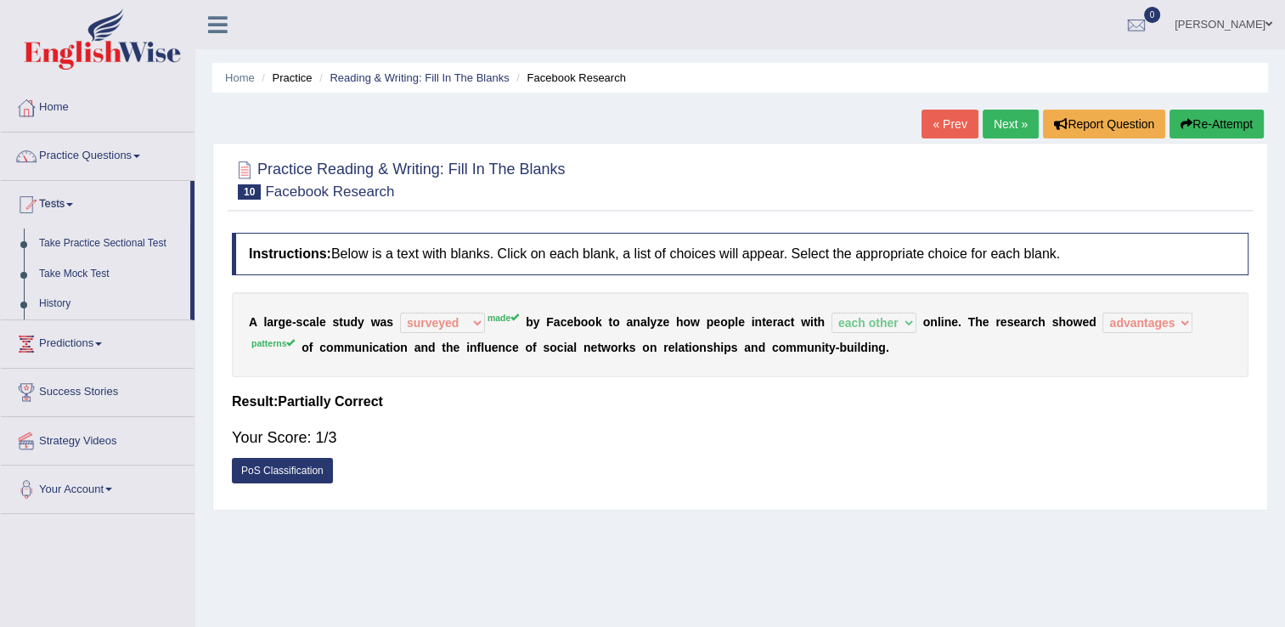
click at [73, 200] on link "Tests" at bounding box center [95, 202] width 189 height 42
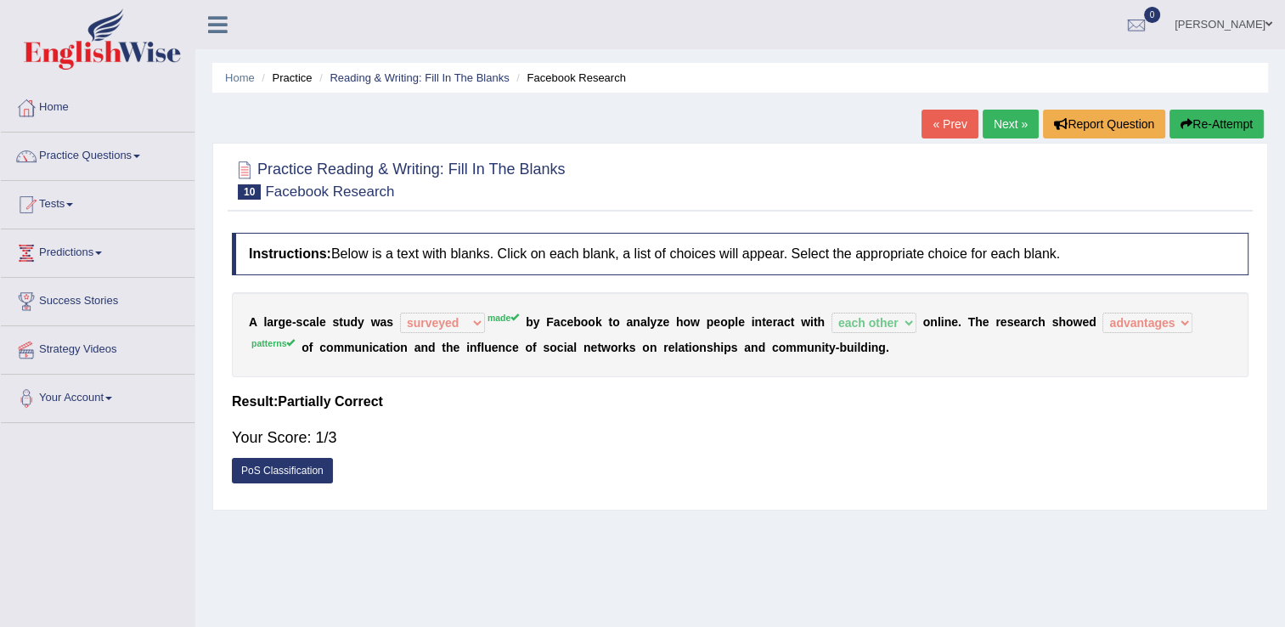
click at [138, 153] on link "Practice Questions" at bounding box center [98, 153] width 194 height 42
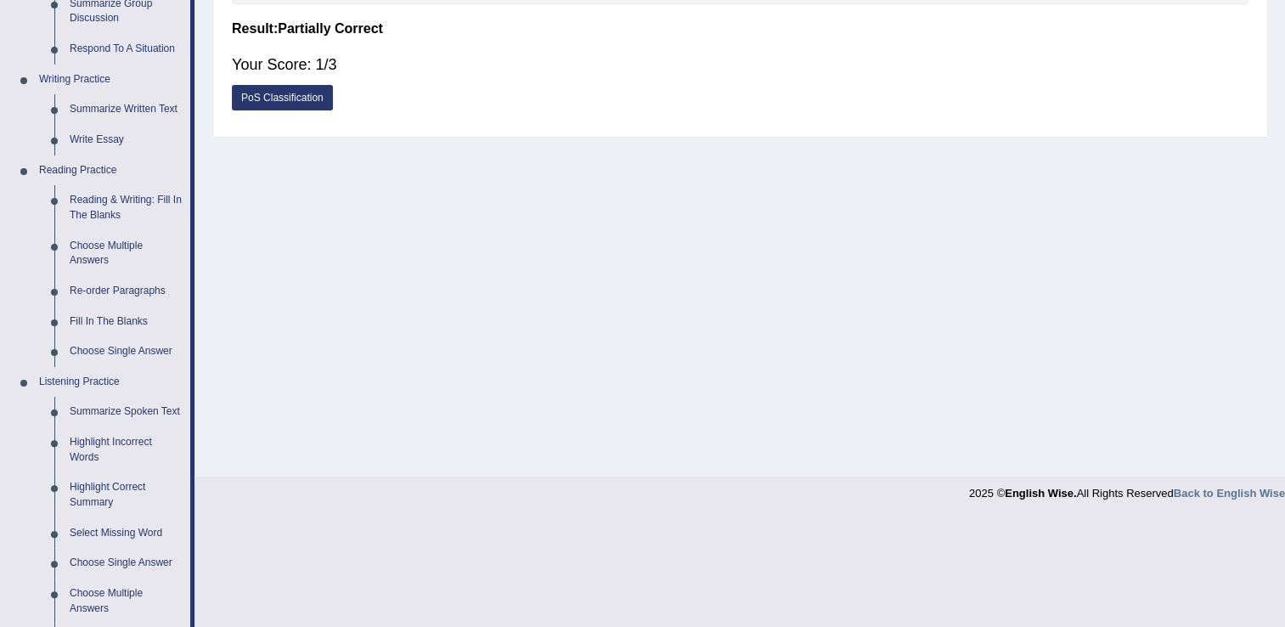
scroll to position [374, 0]
click at [101, 253] on link "Choose Multiple Answers" at bounding box center [126, 252] width 128 height 45
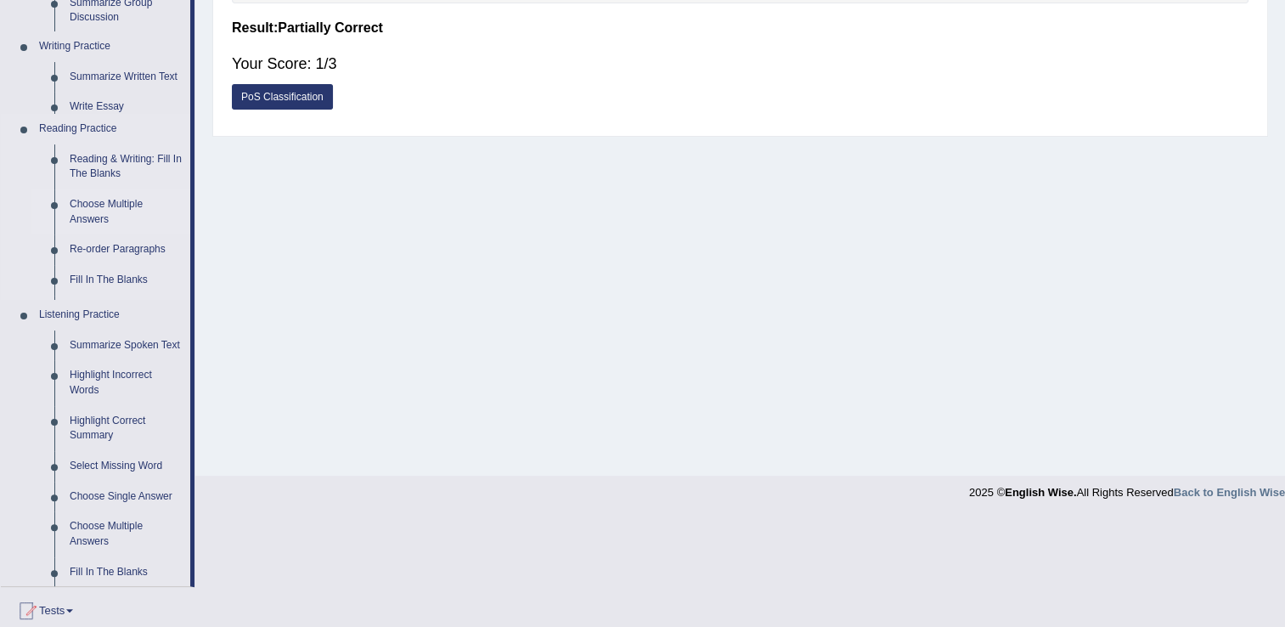
scroll to position [265, 0]
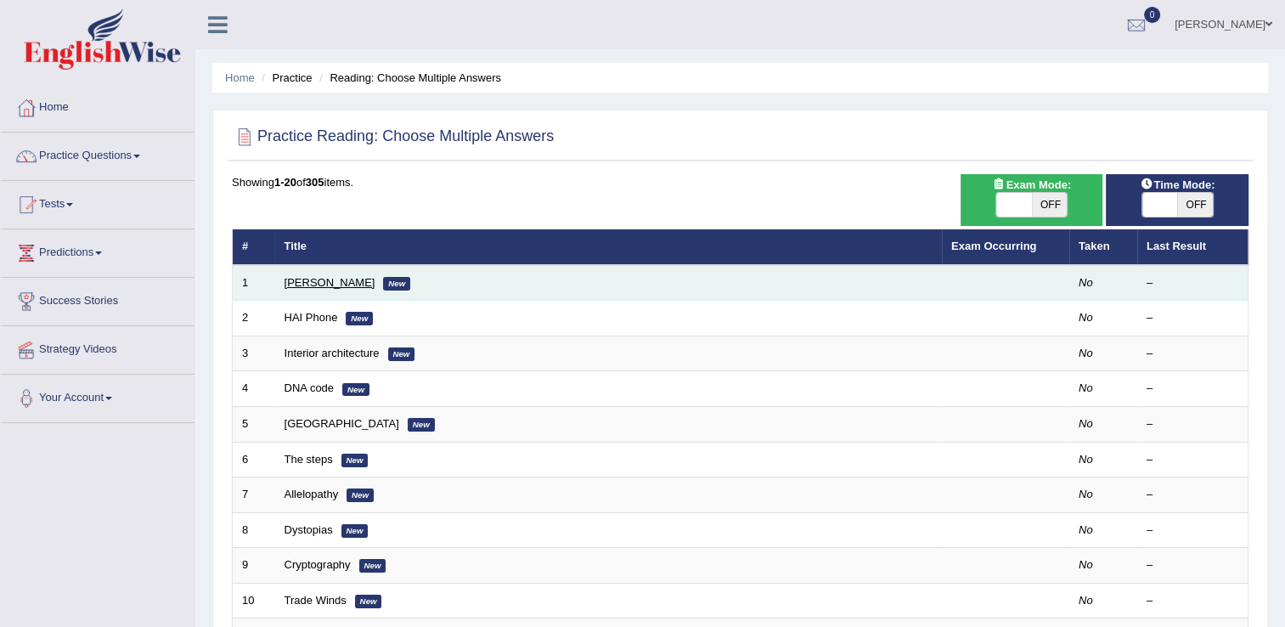
click at [330, 286] on link "[PERSON_NAME]" at bounding box center [329, 282] width 91 height 13
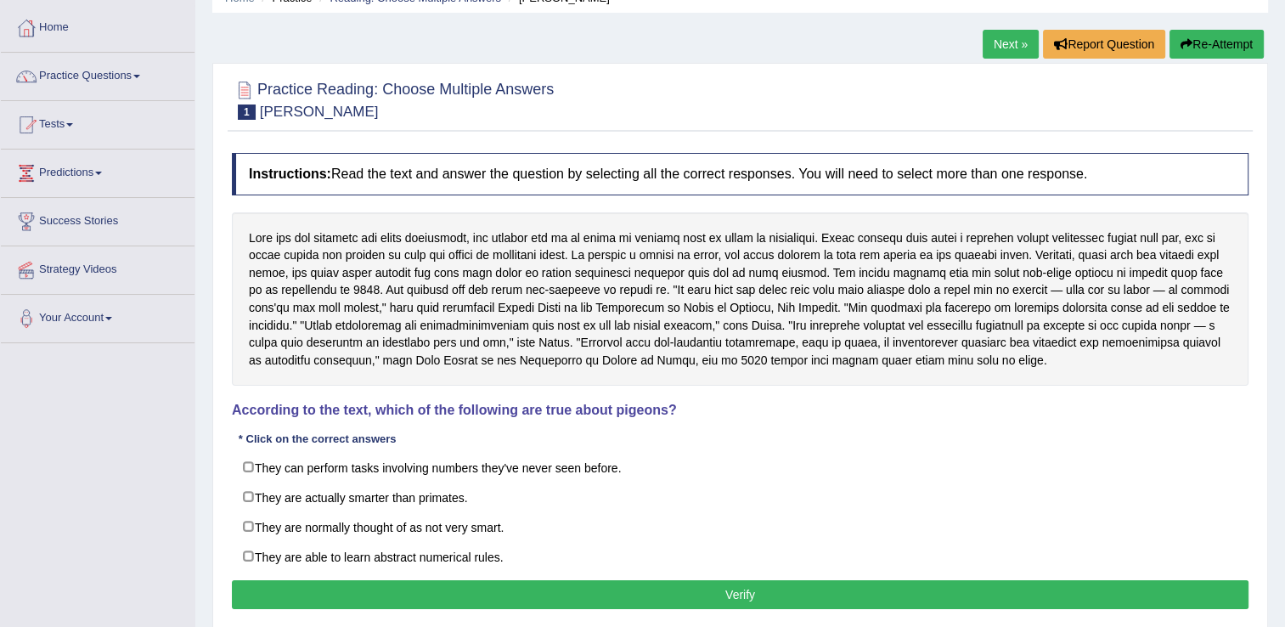
scroll to position [82, 0]
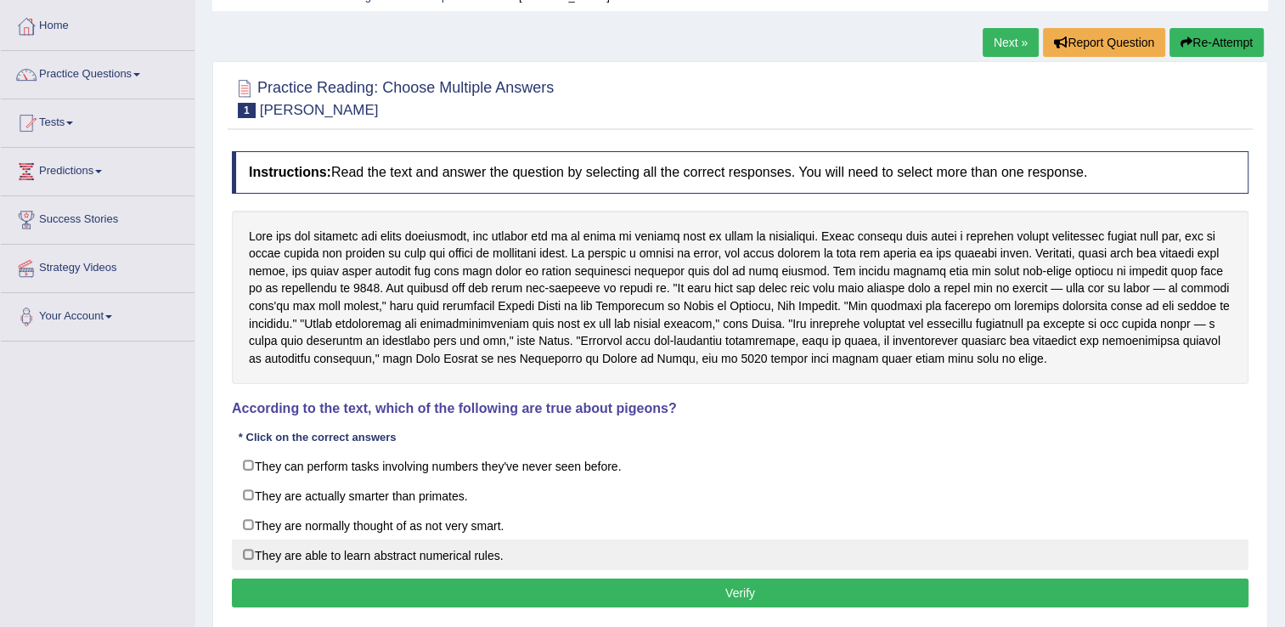
click at [251, 551] on label "They are able to learn abstract numerical rules." at bounding box center [740, 554] width 1017 height 31
checkbox input "true"
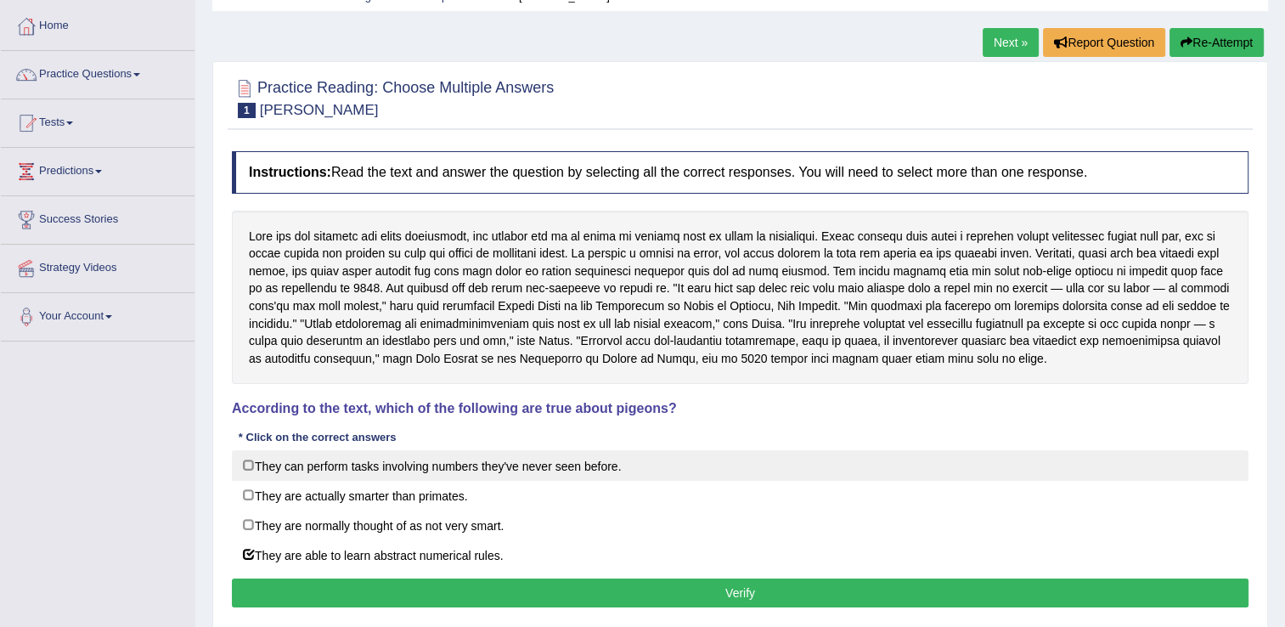
click at [253, 465] on label "They can perform tasks involving numbers they've never seen before." at bounding box center [740, 465] width 1017 height 31
checkbox input "true"
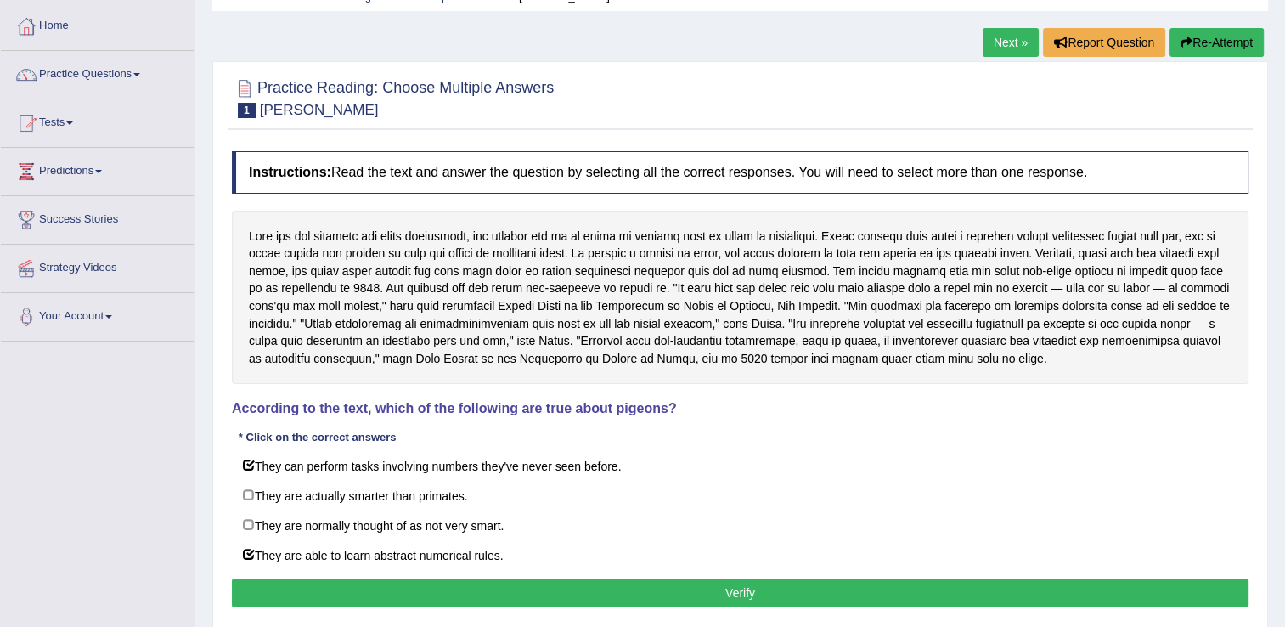
click at [469, 578] on button "Verify" at bounding box center [740, 592] width 1017 height 29
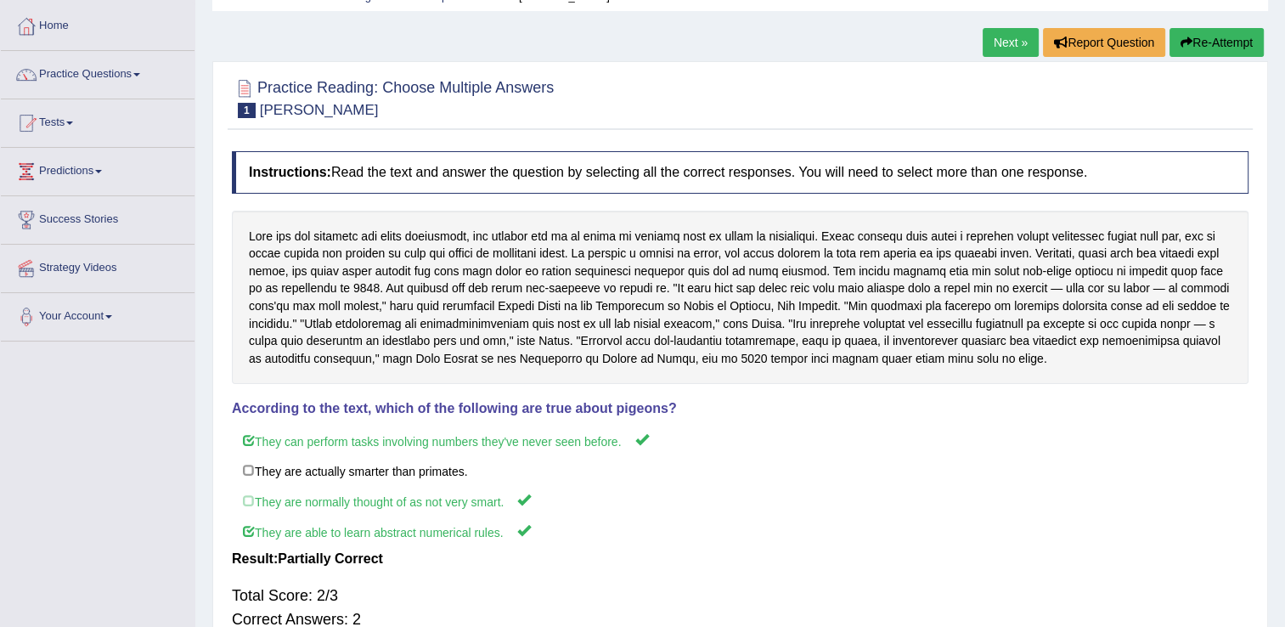
click at [1008, 36] on link "Next »" at bounding box center [1011, 42] width 56 height 29
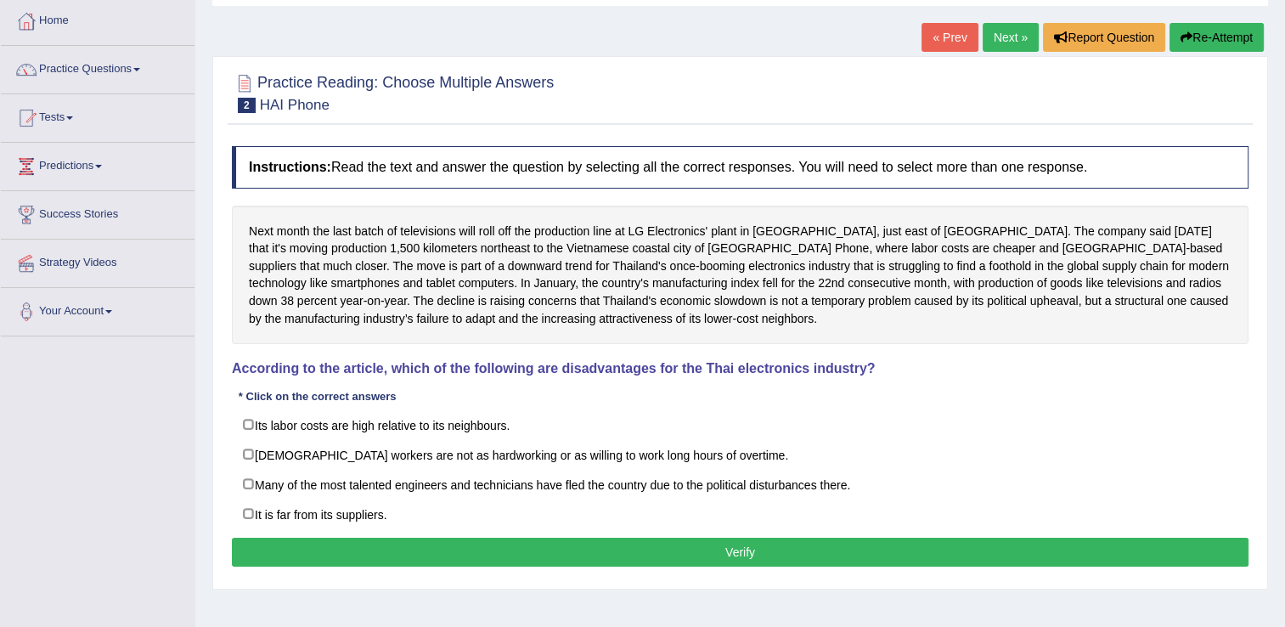
scroll to position [88, 0]
